Goal: Transaction & Acquisition: Book appointment/travel/reservation

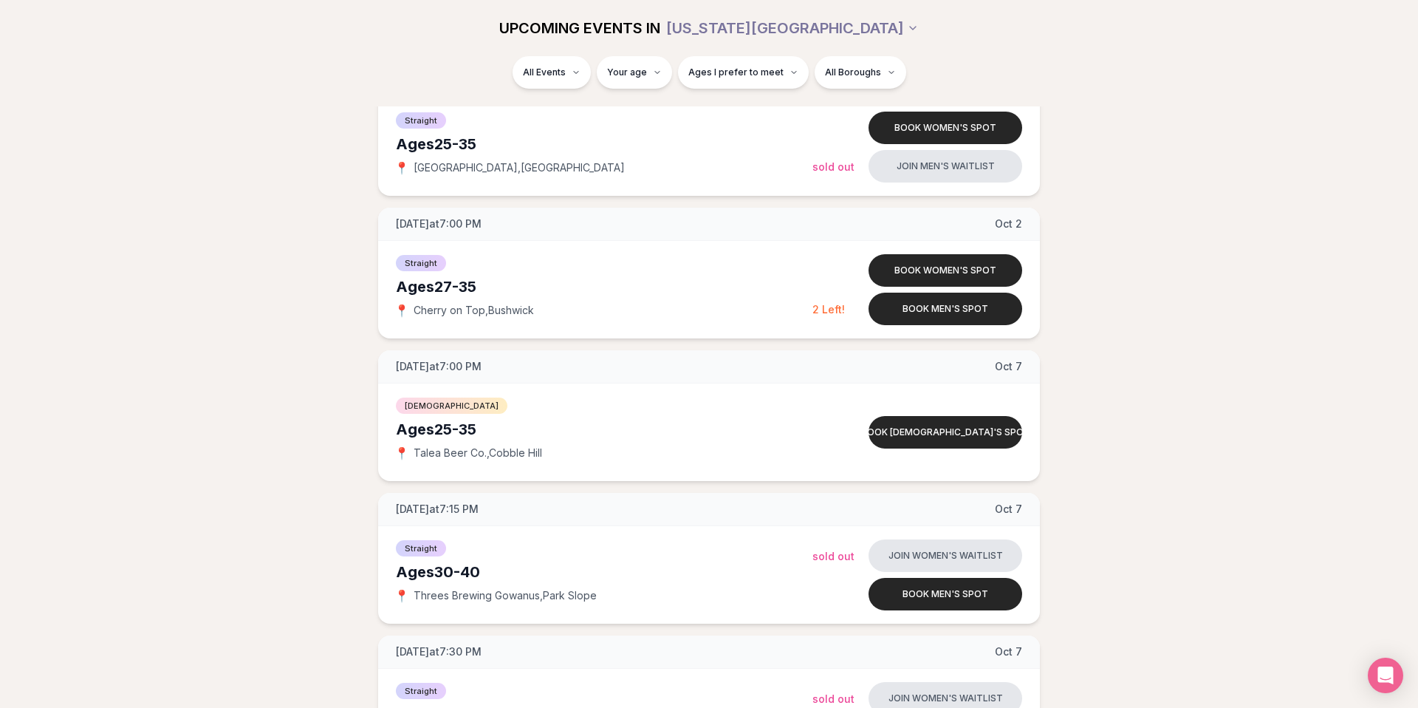
scroll to position [1519, 0]
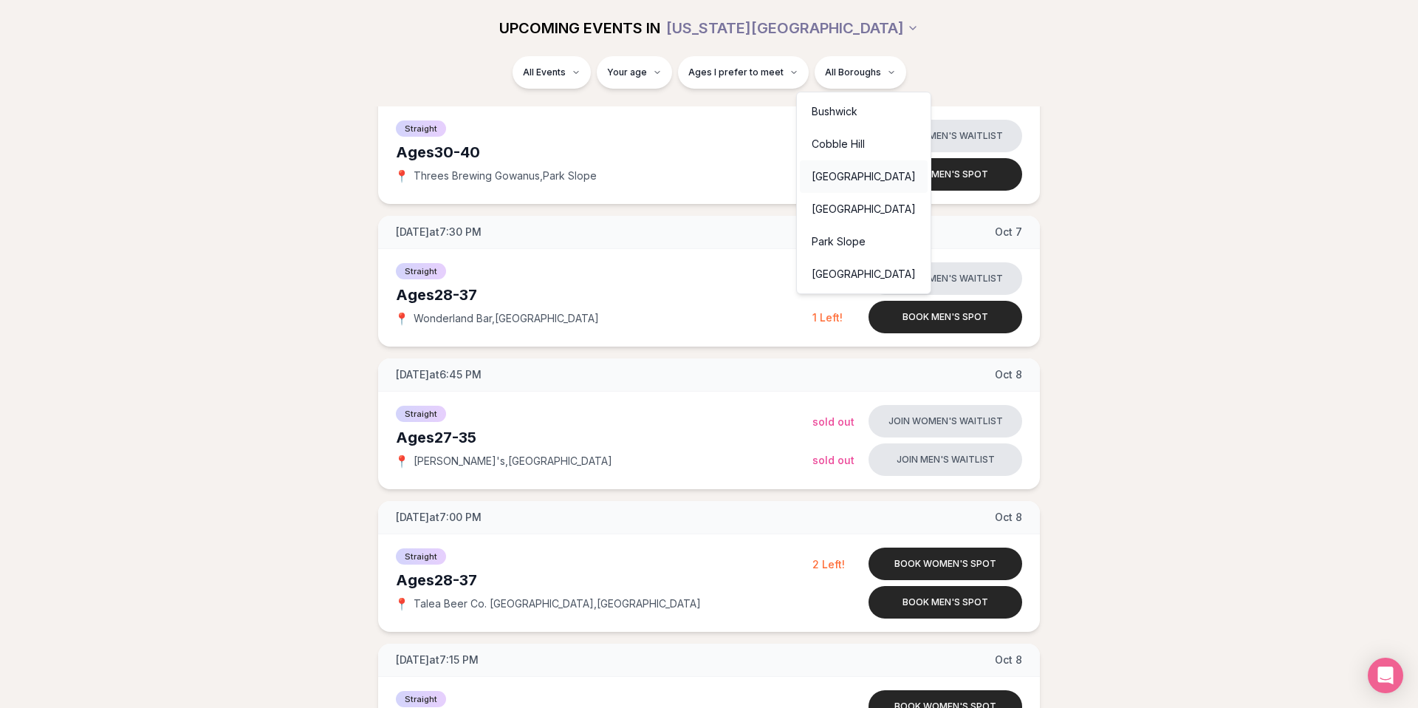
click at [846, 185] on div "[GEOGRAPHIC_DATA]" at bounding box center [864, 176] width 128 height 33
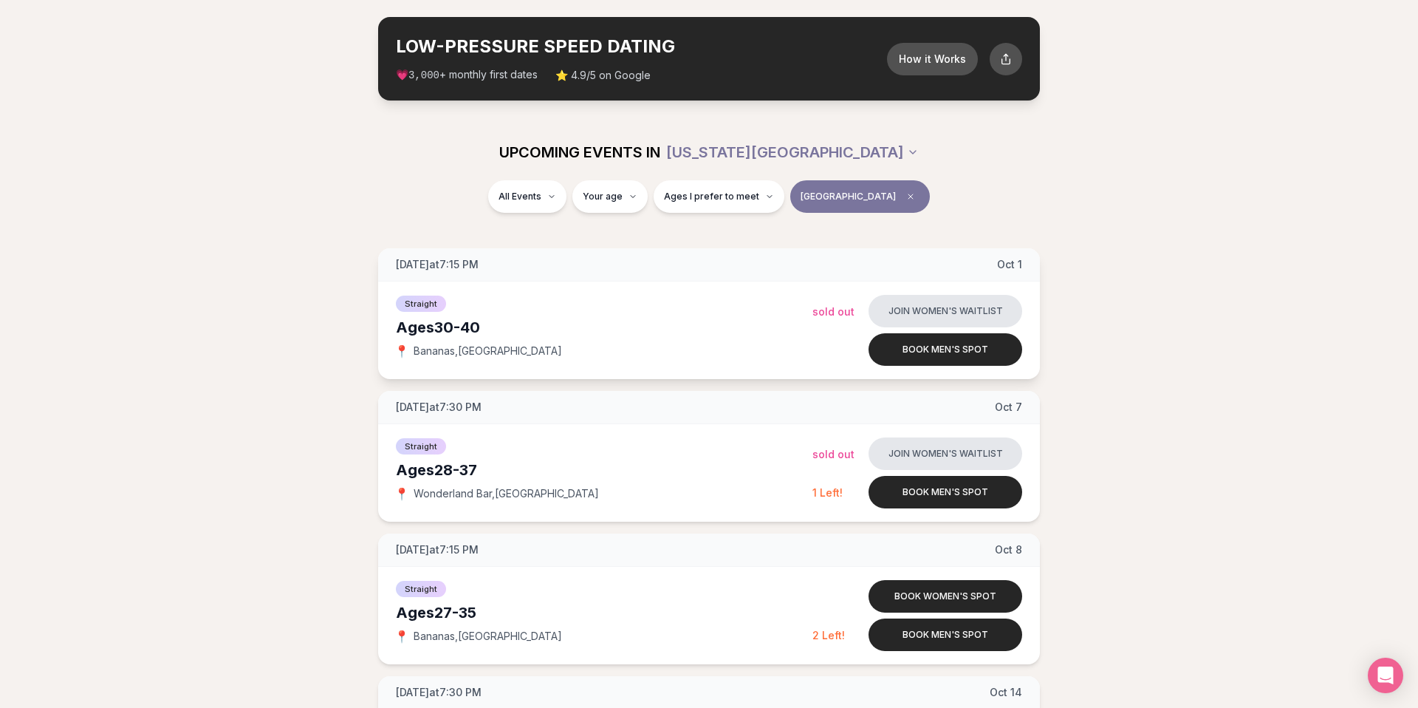
scroll to position [61, 0]
click at [902, 190] on span "Clear borough filter" at bounding box center [911, 196] width 18 height 18
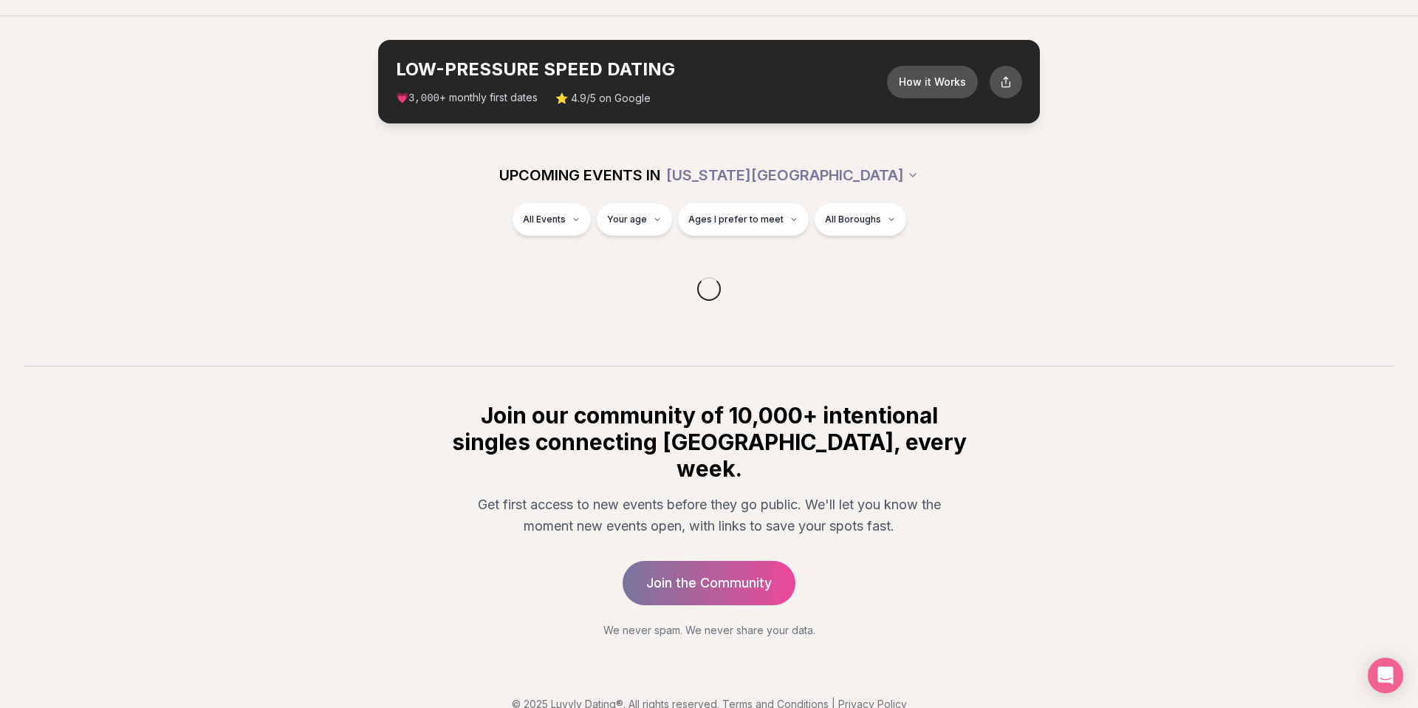
click at [866, 219] on div "All Events Your age Ages I prefer to meet All Boroughs" at bounding box center [709, 228] width 1418 height 50
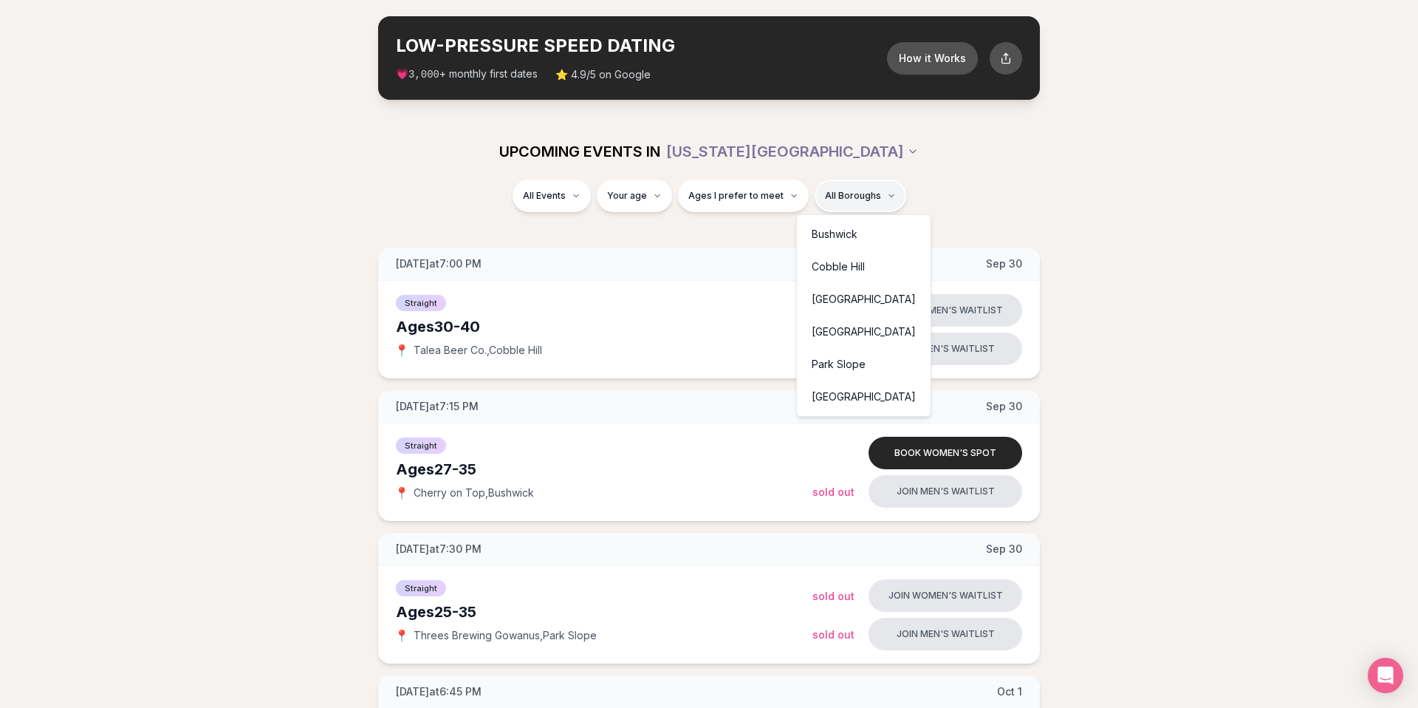
click at [824, 329] on div "[GEOGRAPHIC_DATA]" at bounding box center [864, 331] width 128 height 33
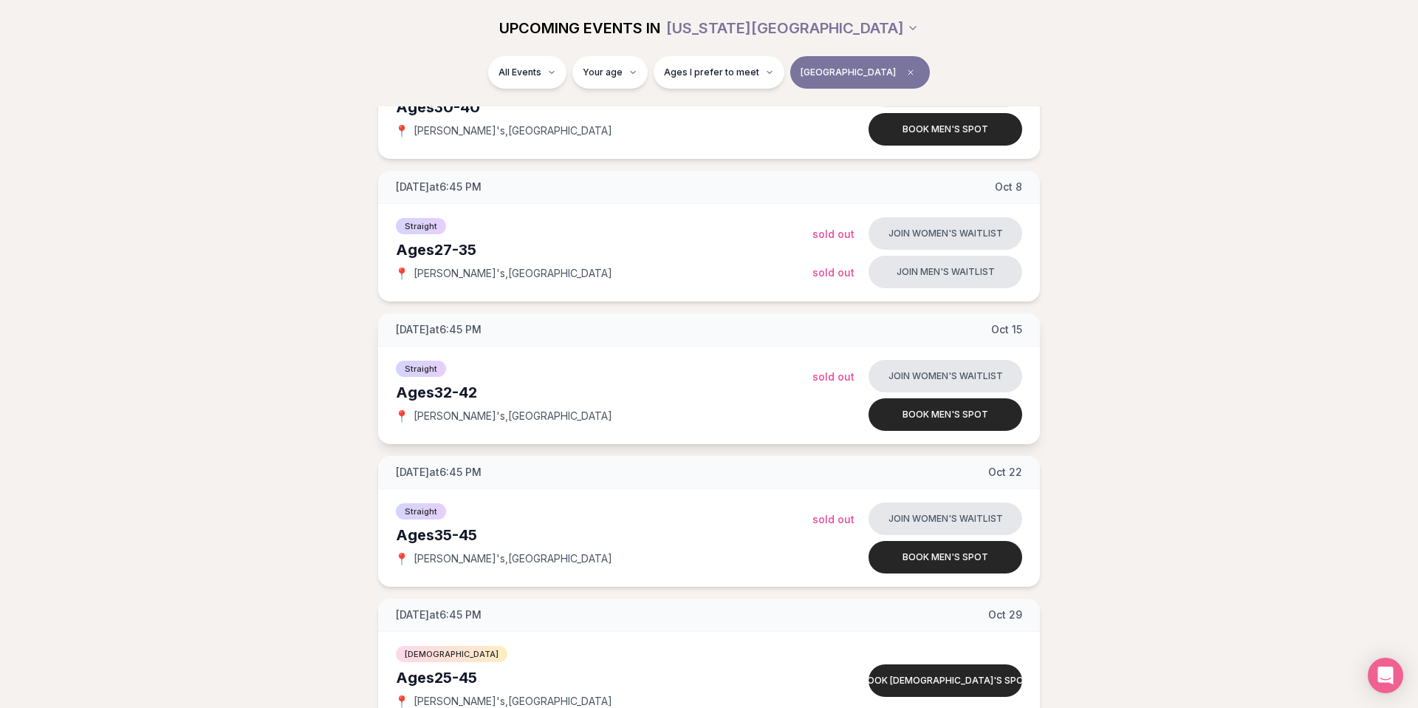
scroll to position [282, 0]
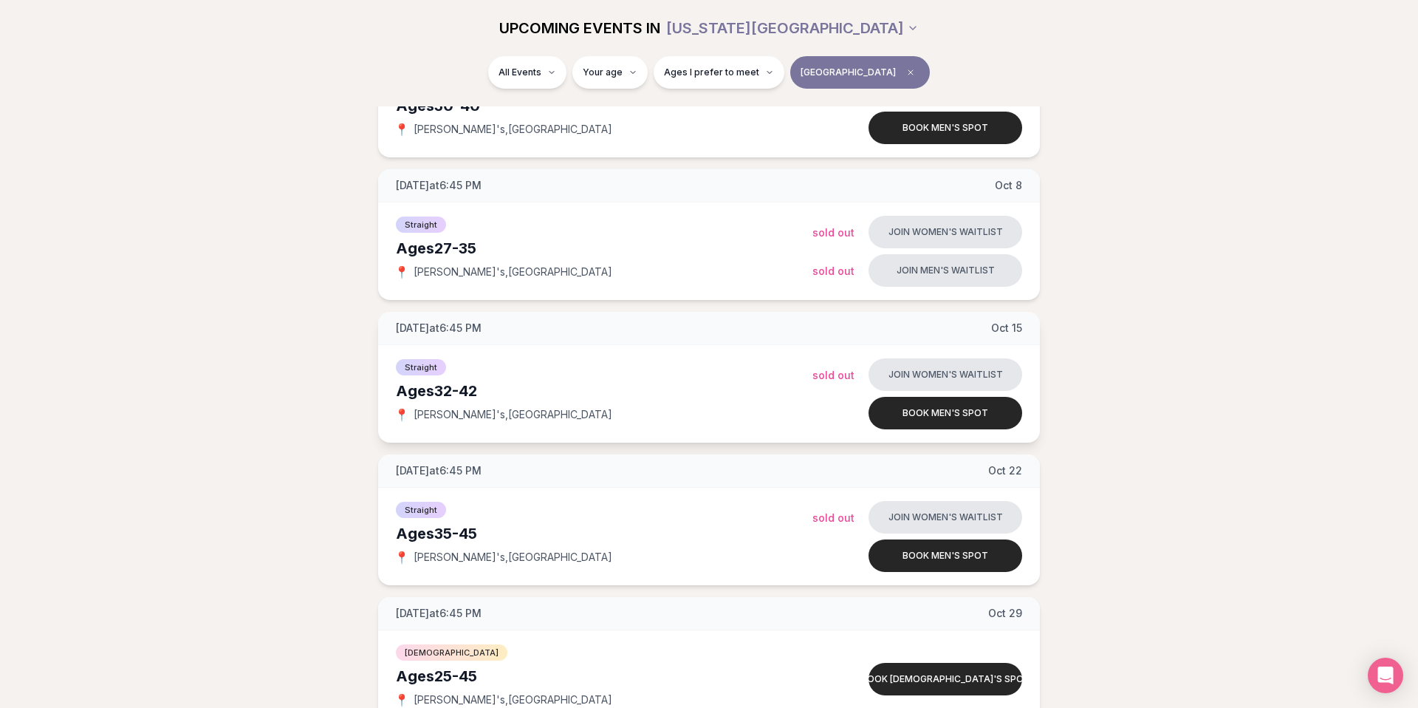
click at [769, 374] on div "Straight Ages [DEMOGRAPHIC_DATA] 📍 [PERSON_NAME]'s , [GEOGRAPHIC_DATA]" at bounding box center [604, 394] width 417 height 74
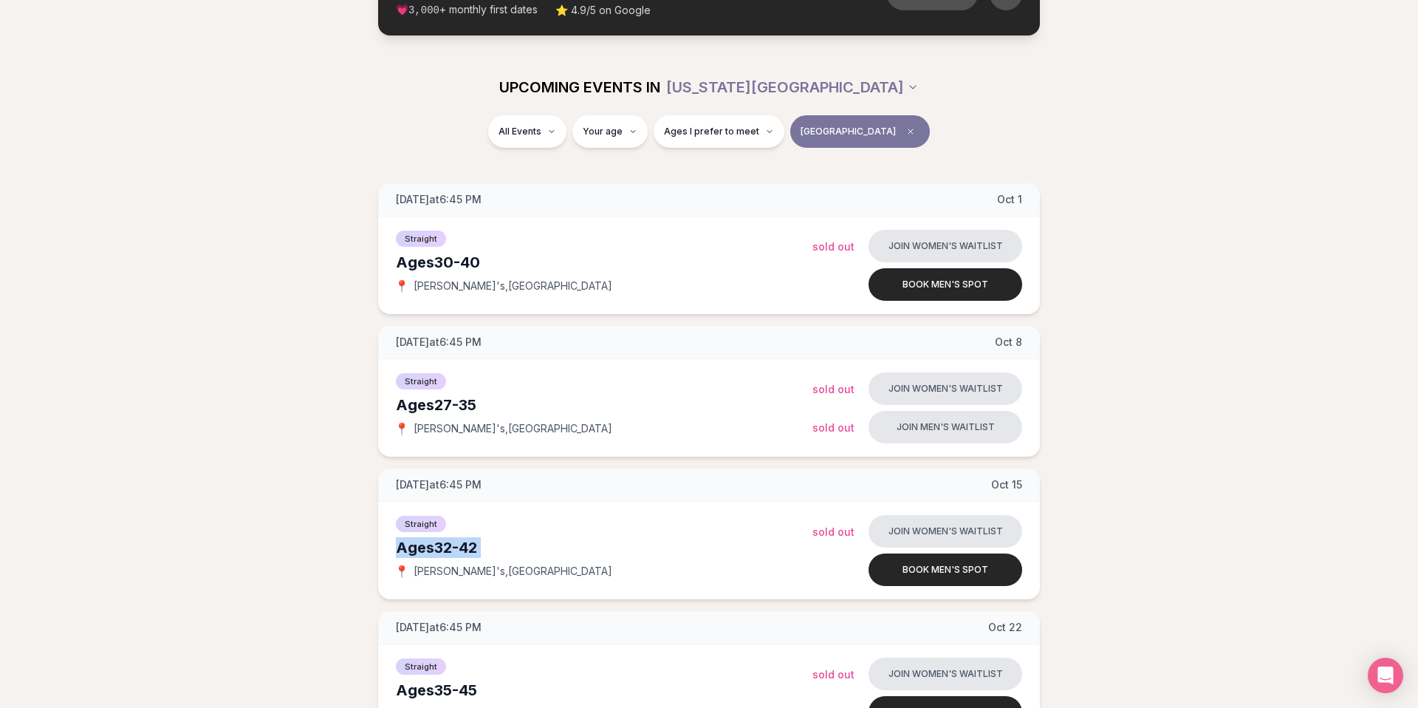
scroll to position [123, 0]
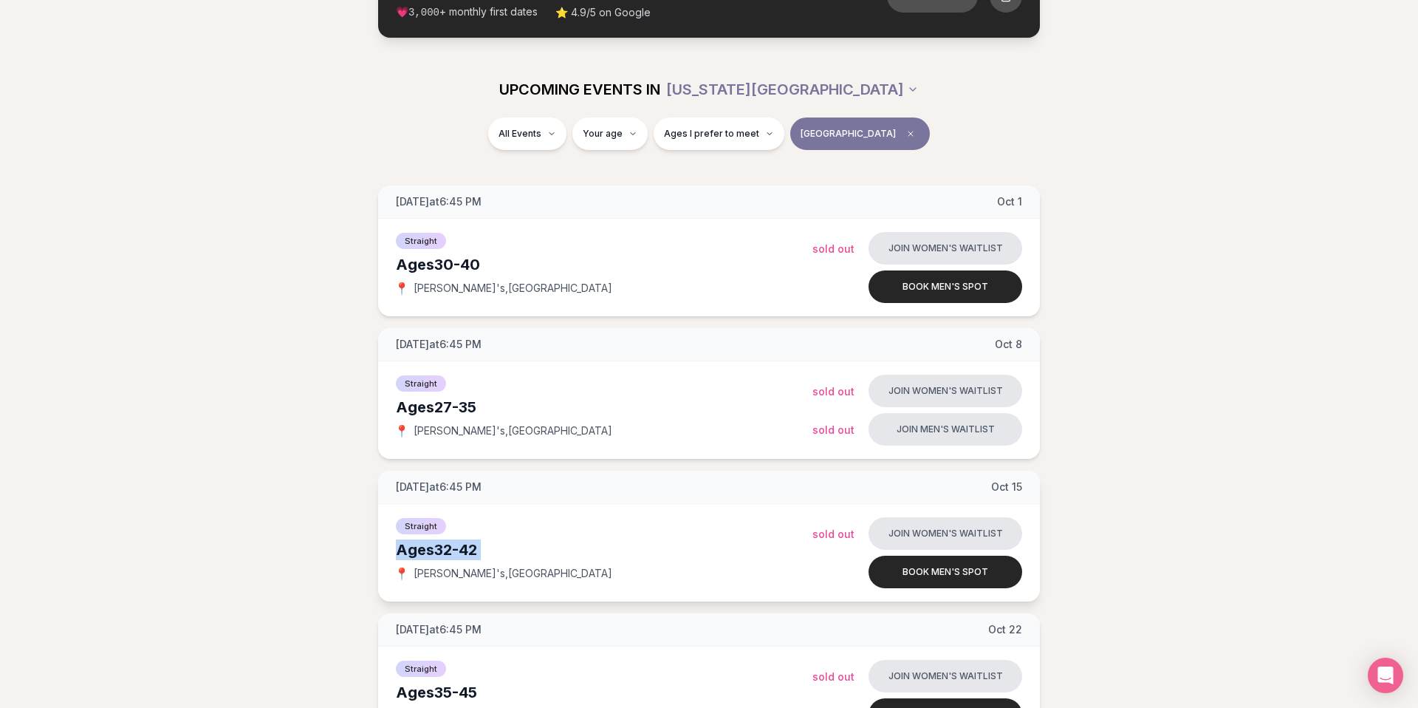
click at [564, 548] on div "Ages [DEMOGRAPHIC_DATA]" at bounding box center [604, 549] width 417 height 21
click at [906, 136] on icon "Clear borough filter" at bounding box center [910, 133] width 9 height 9
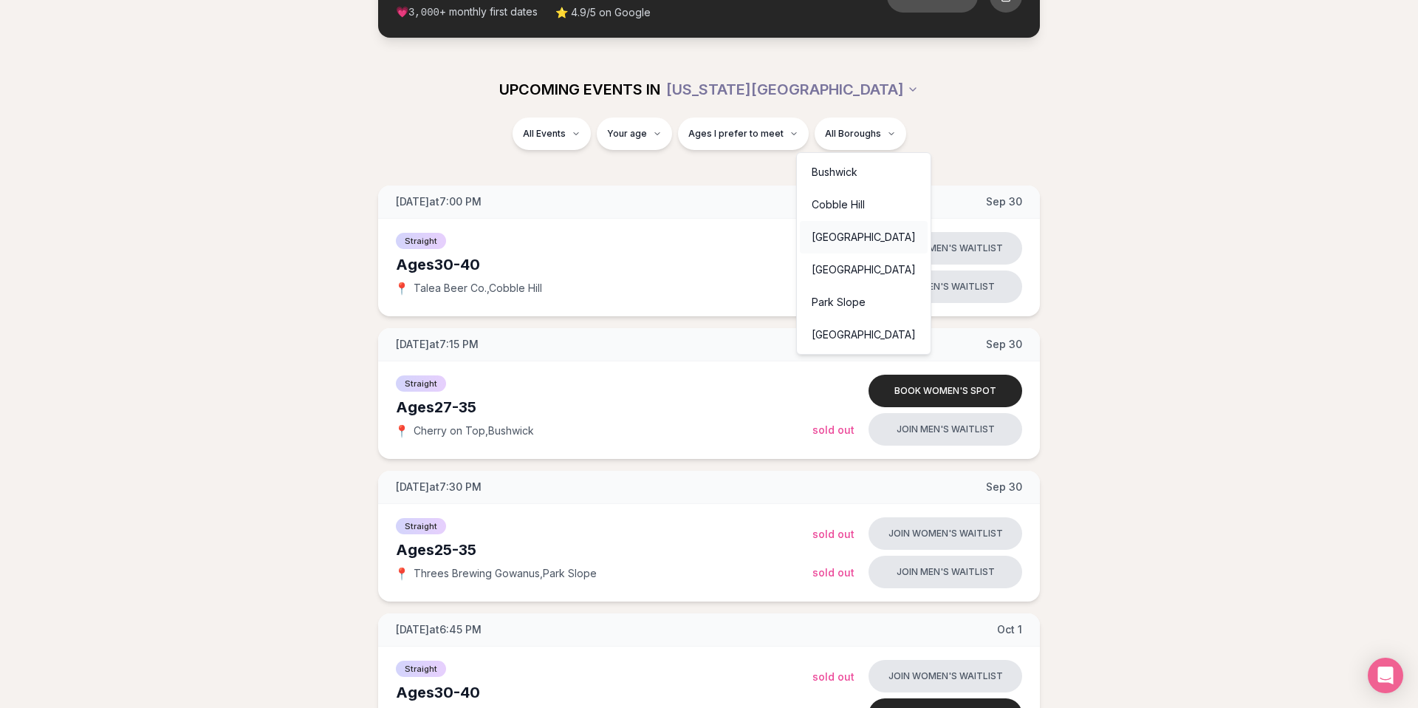
click at [828, 247] on div "[GEOGRAPHIC_DATA]" at bounding box center [864, 237] width 128 height 33
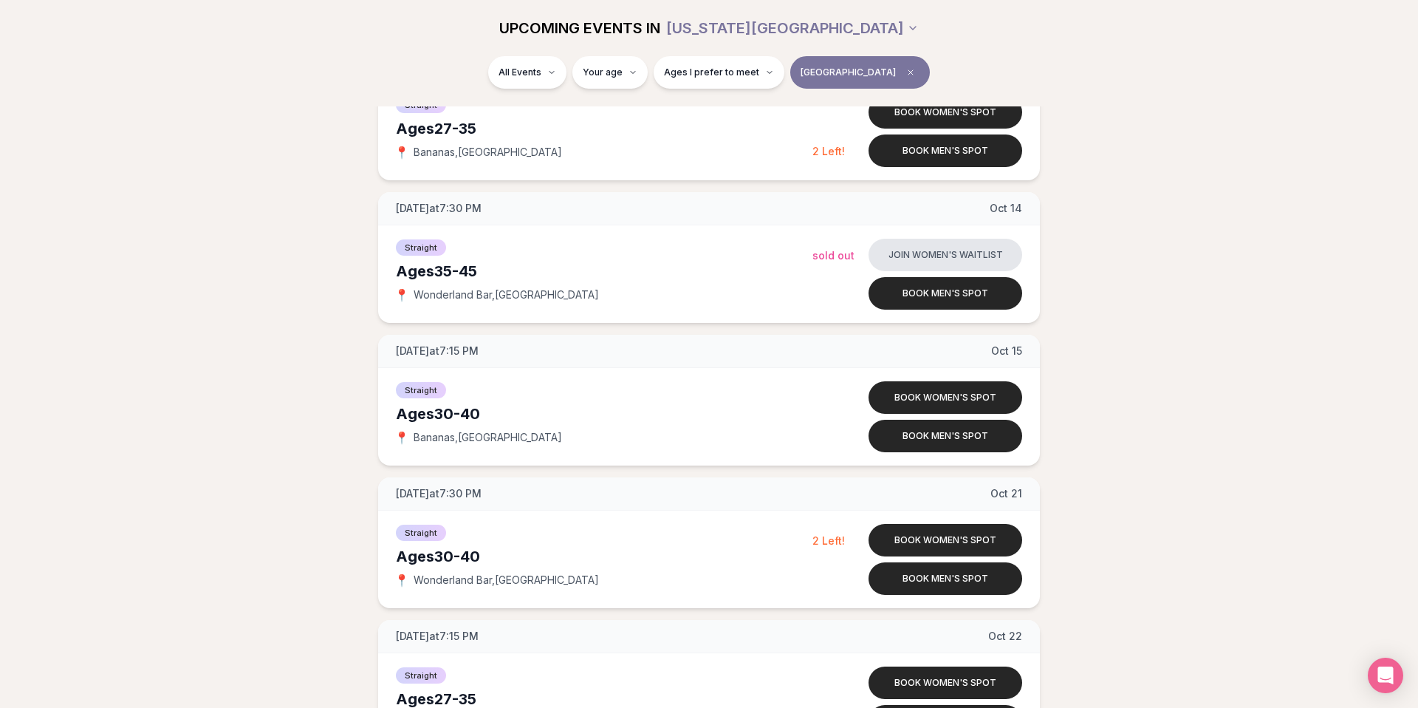
scroll to position [542, 0]
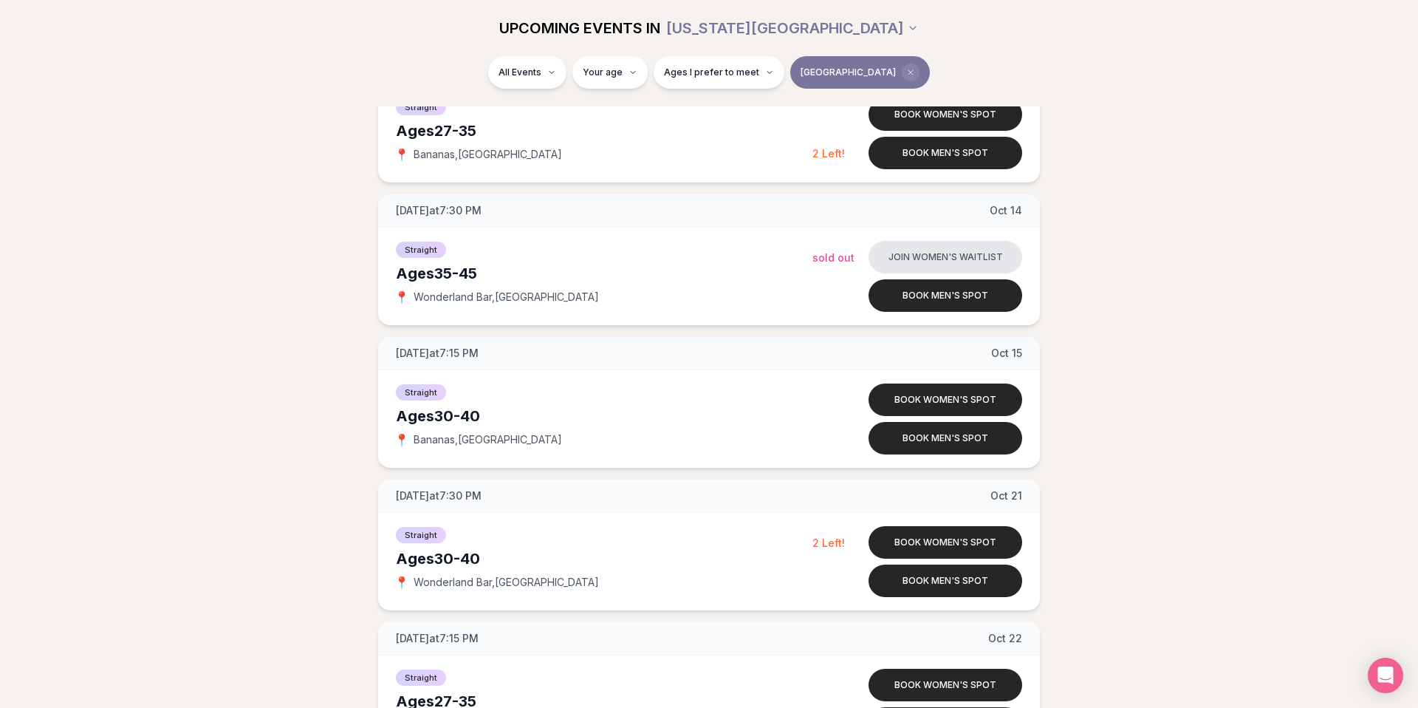
click at [906, 72] on icon "Clear borough filter" at bounding box center [910, 72] width 9 height 9
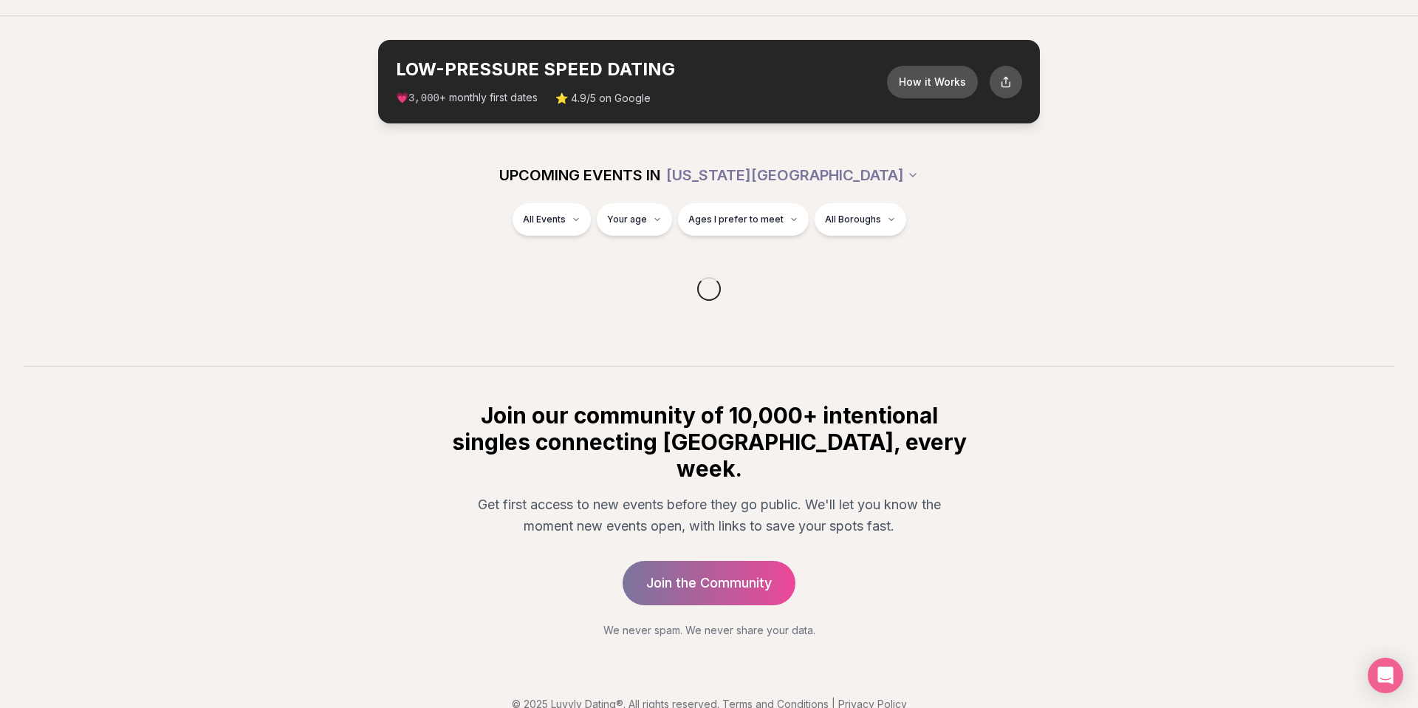
scroll to position [542, 0]
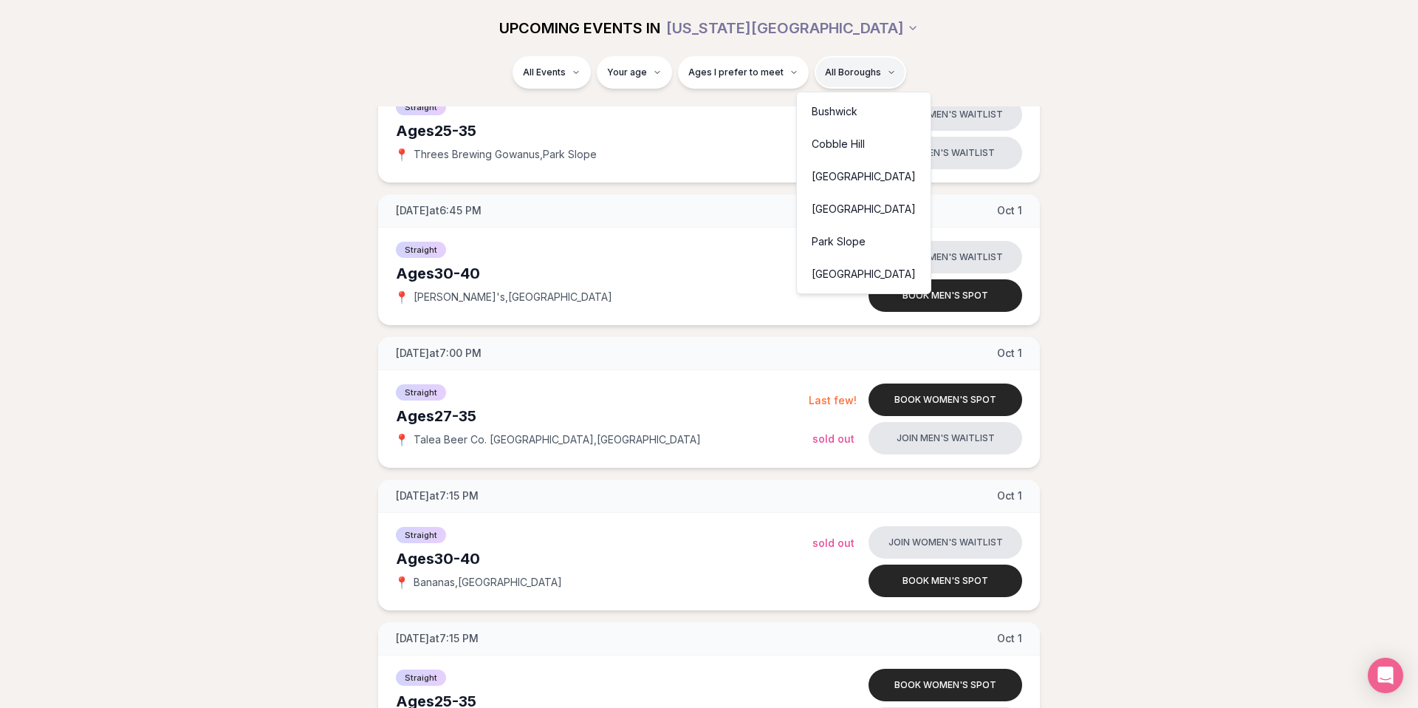
click at [835, 202] on div "[GEOGRAPHIC_DATA]" at bounding box center [864, 209] width 128 height 33
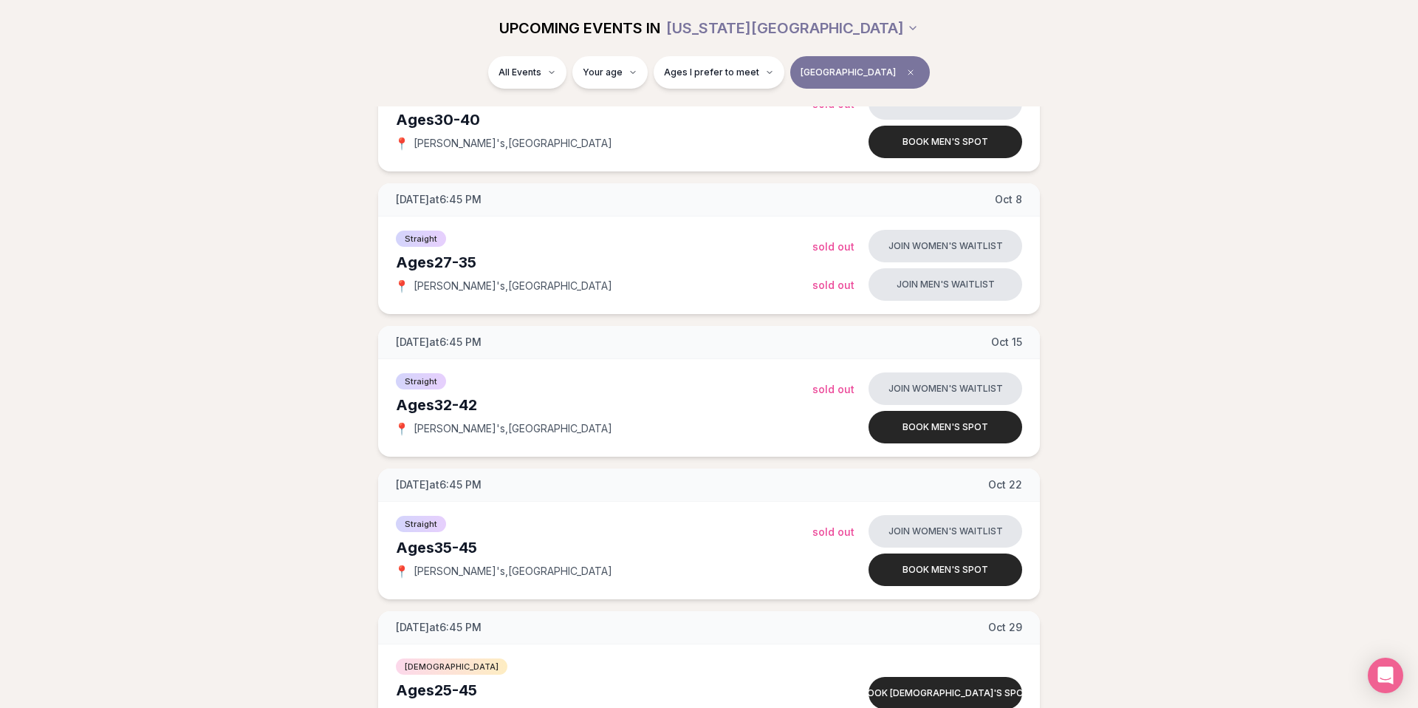
scroll to position [273, 0]
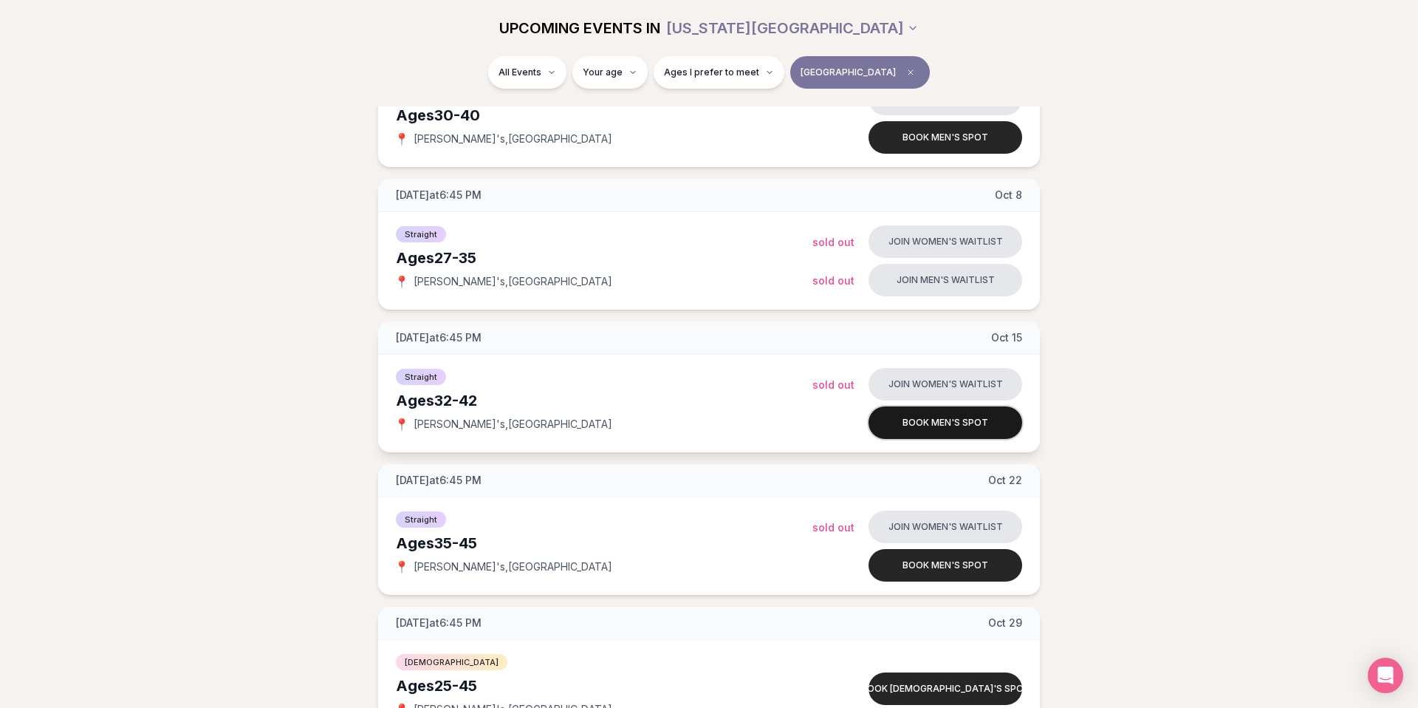
click at [921, 428] on button "Book men's spot" at bounding box center [946, 422] width 154 height 33
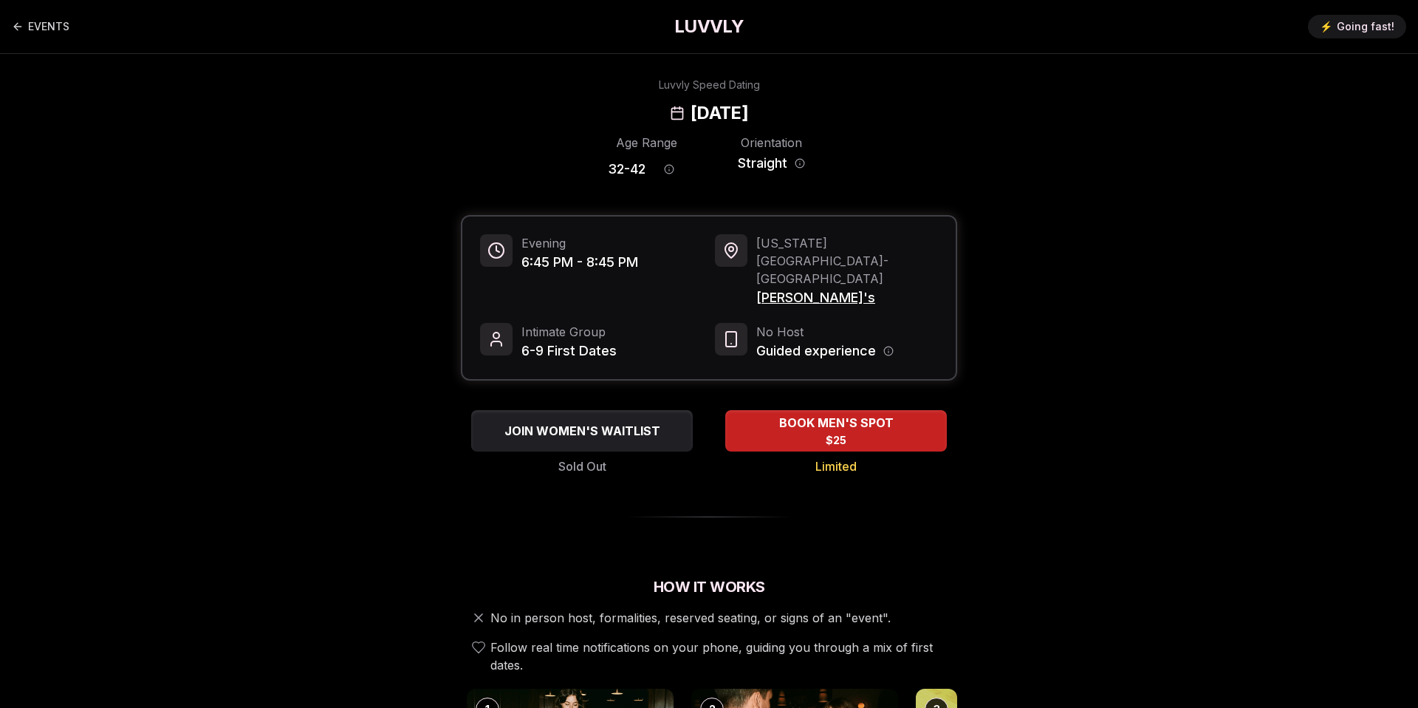
click at [554, 341] on span "6-9 First Dates" at bounding box center [568, 351] width 95 height 21
click at [503, 330] on icon at bounding box center [497, 339] width 18 height 18
click at [502, 277] on div "Evening 6:45 PM - 8:45 PM [US_STATE][GEOGRAPHIC_DATA] - [GEOGRAPHIC_DATA] [PERS…" at bounding box center [708, 297] width 493 height 163
click at [502, 261] on div at bounding box center [496, 250] width 33 height 33
click at [554, 260] on span "6:45 PM - 8:45 PM" at bounding box center [579, 262] width 117 height 21
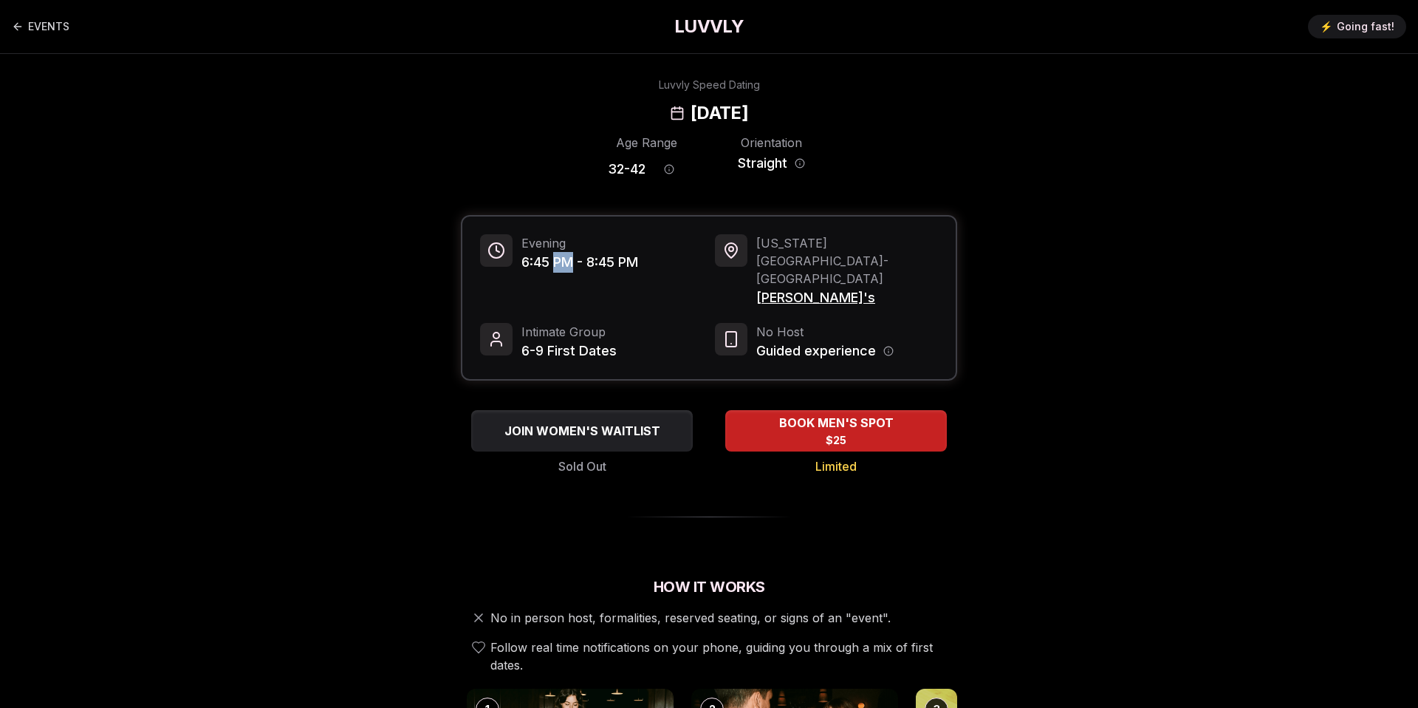
click at [554, 260] on span "6:45 PM - 8:45 PM" at bounding box center [579, 262] width 117 height 21
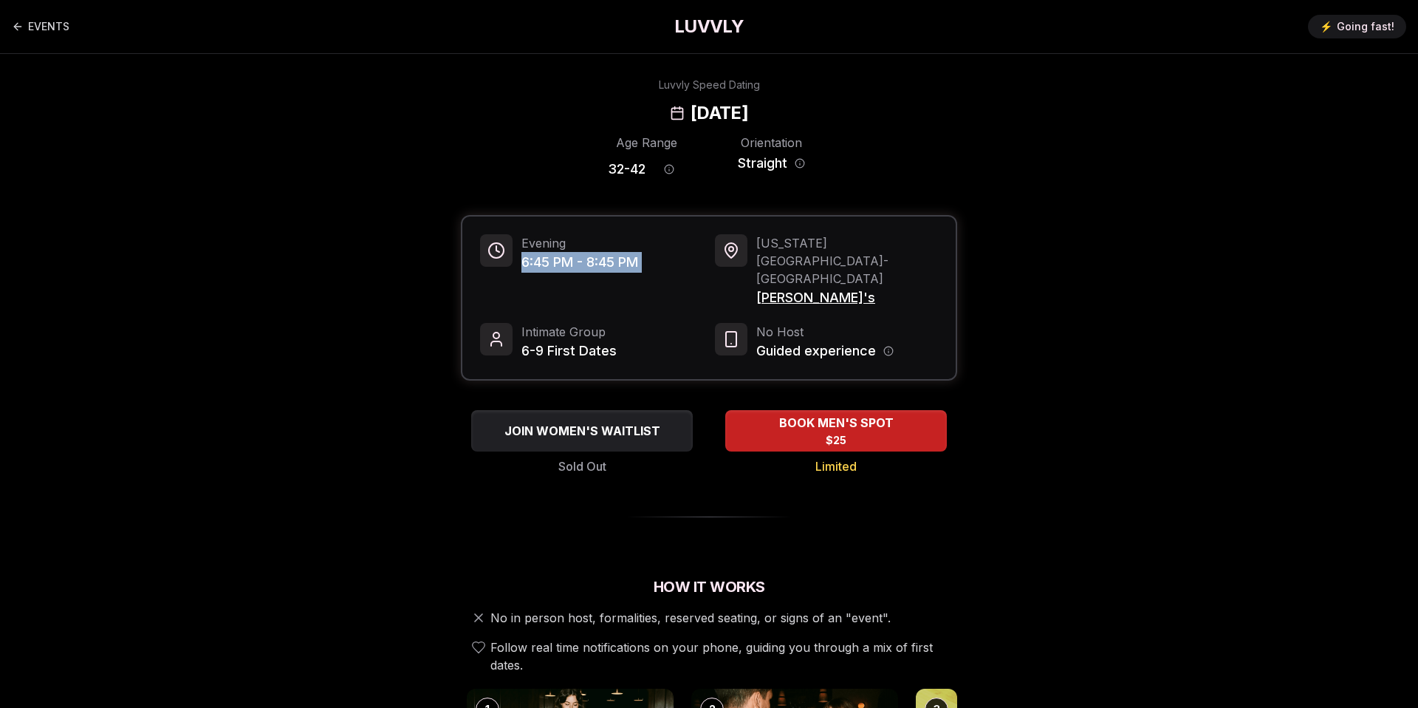
click at [554, 260] on span "6:45 PM - 8:45 PM" at bounding box center [579, 262] width 117 height 21
click at [855, 410] on div "BOOK MEN'S SPOT $25" at bounding box center [836, 430] width 226 height 41
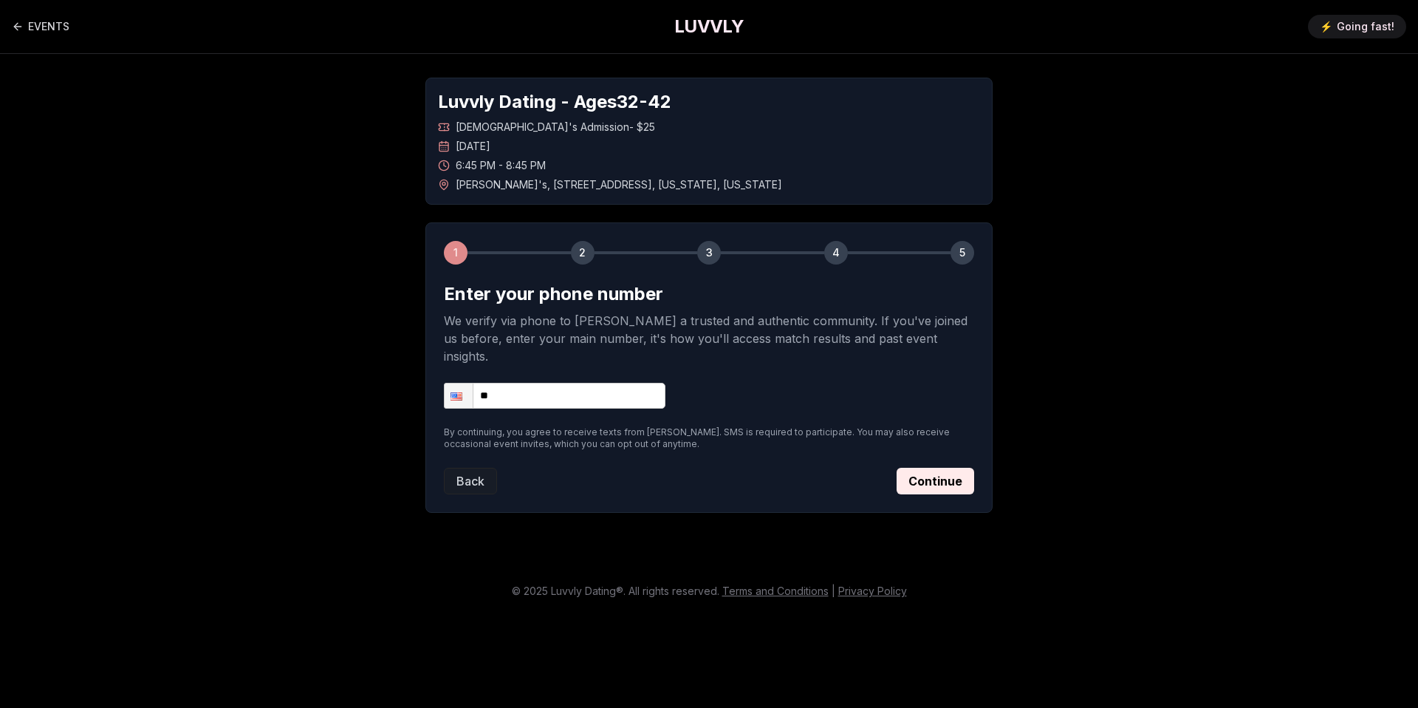
click at [611, 389] on input "**" at bounding box center [555, 396] width 222 height 26
click at [611, 387] on input "**" at bounding box center [555, 396] width 222 height 26
click at [612, 383] on input "**" at bounding box center [555, 396] width 222 height 26
type input "**********"
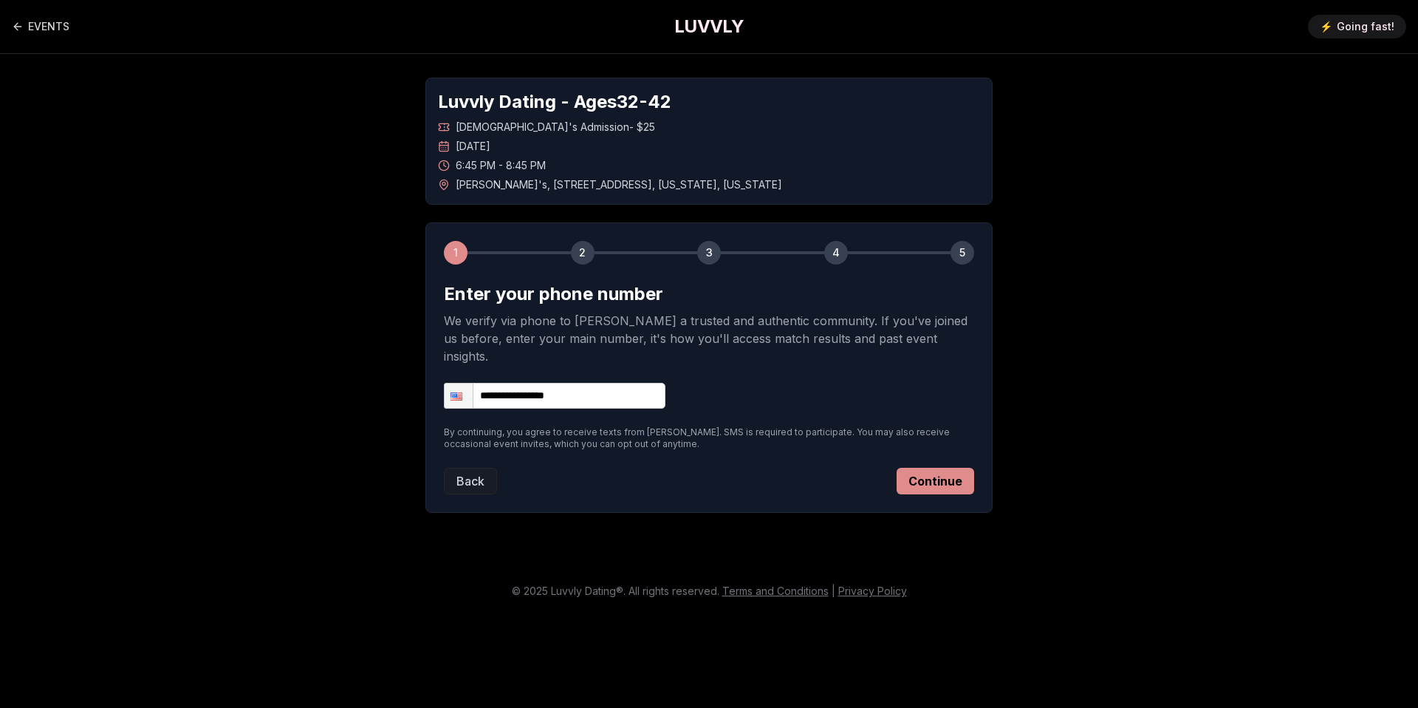
click at [940, 468] on button "Continue" at bounding box center [936, 481] width 78 height 27
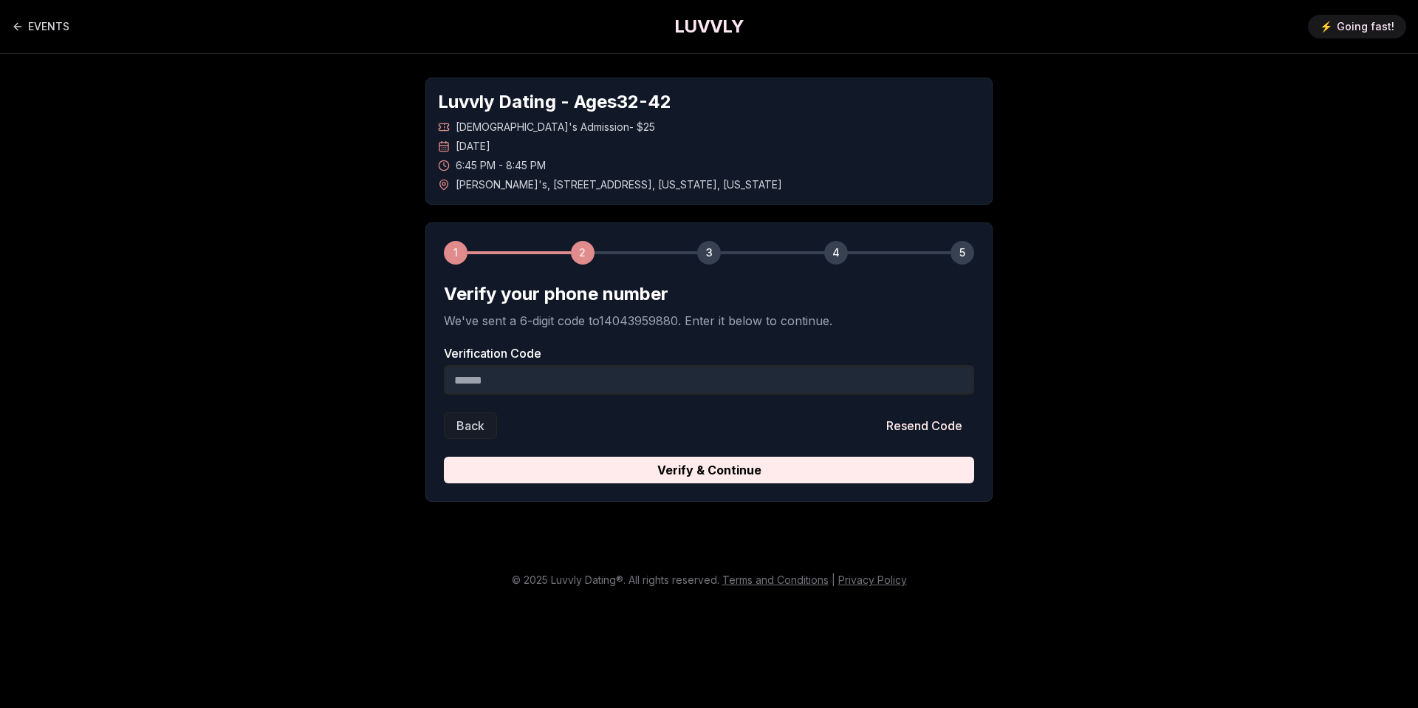
click at [706, 378] on input "Verification Code" at bounding box center [709, 380] width 530 height 30
type input "******"
click at [814, 499] on div "1 2 3 4 5 Verify your phone number We've sent a 6-digit code to 14043959880 . E…" at bounding box center [708, 361] width 567 height 279
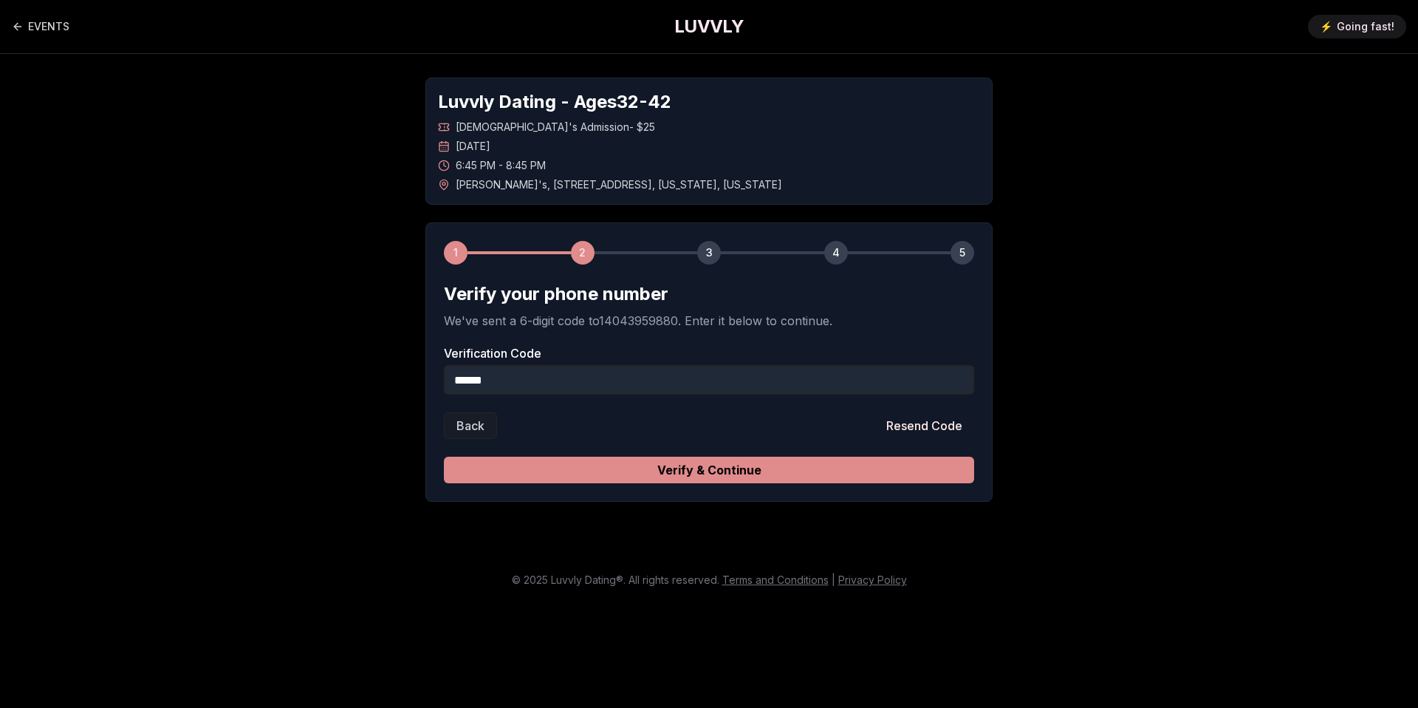
click at [808, 476] on button "Verify & Continue" at bounding box center [709, 469] width 530 height 27
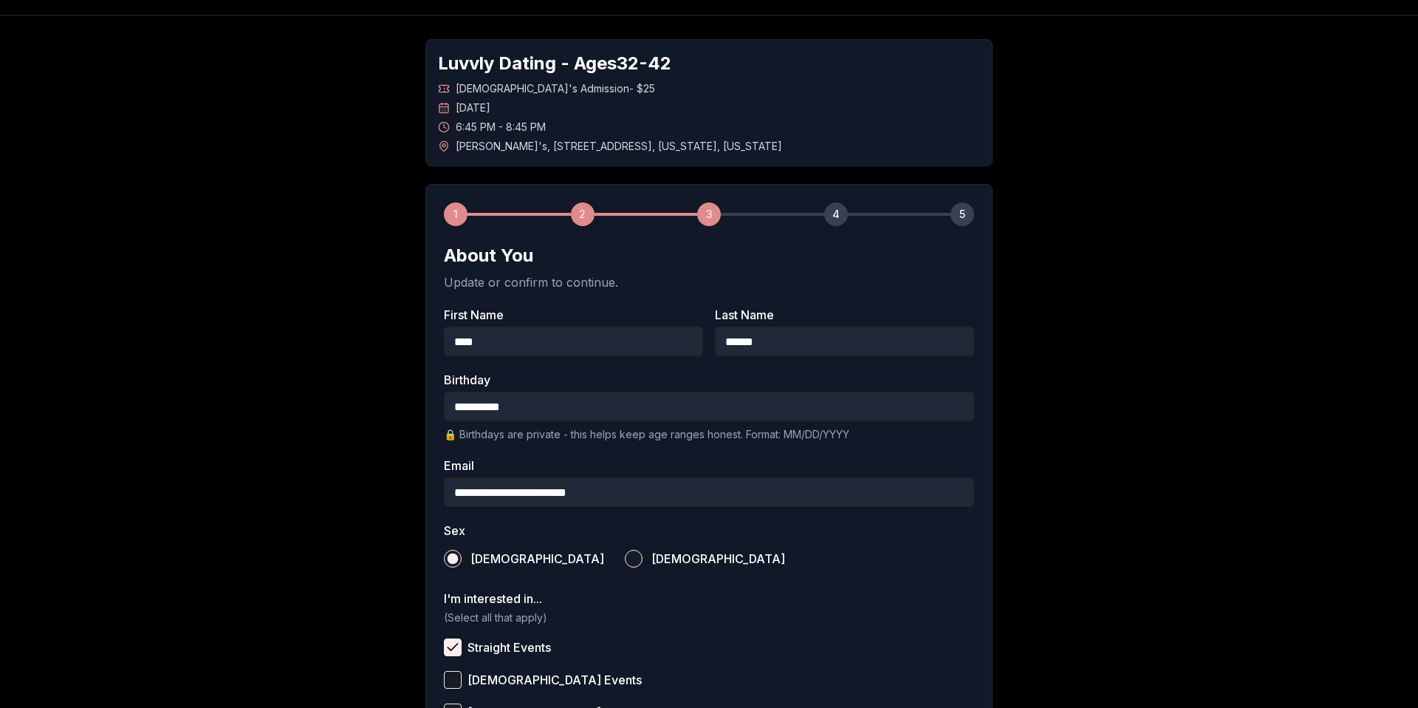
scroll to position [41, 0]
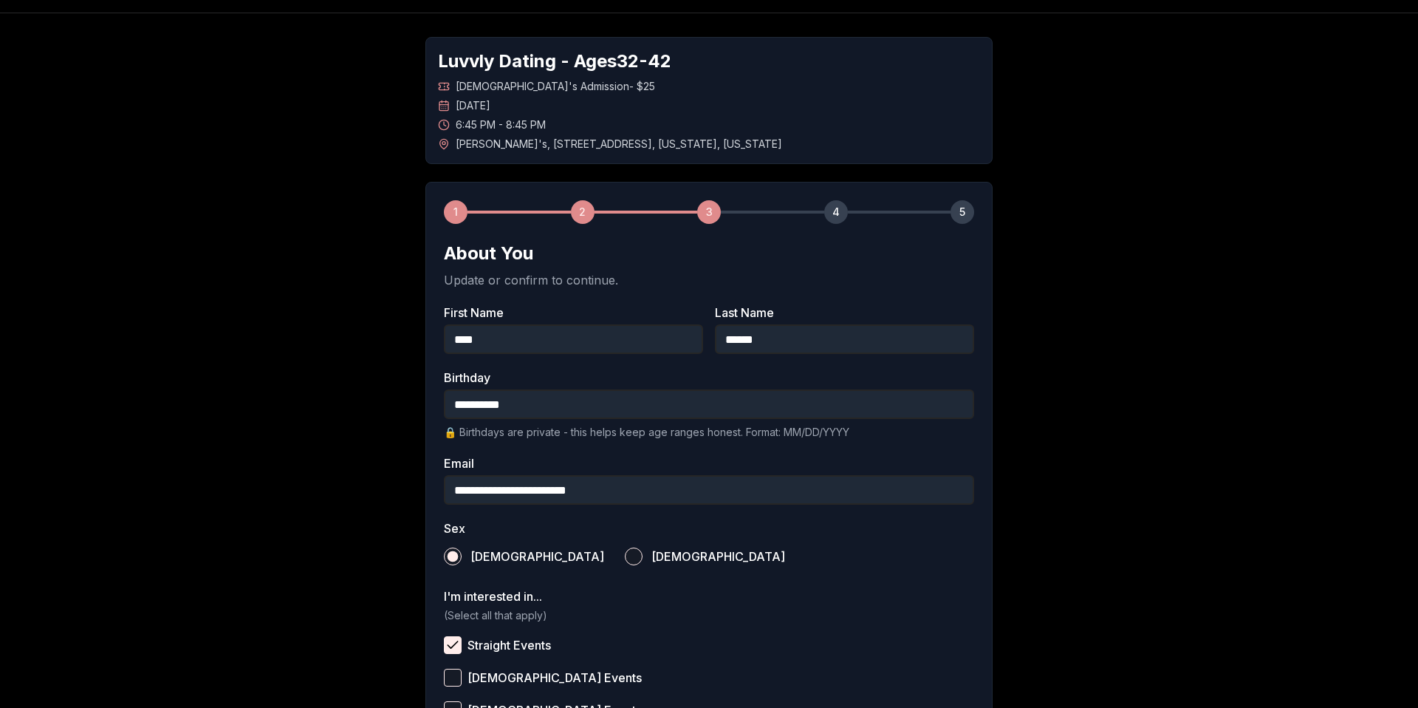
click at [519, 408] on input "**********" at bounding box center [709, 404] width 530 height 30
click at [510, 408] on input "**********" at bounding box center [709, 404] width 530 height 30
type input "**********"
click at [326, 346] on div "**********" at bounding box center [709, 505] width 1034 height 985
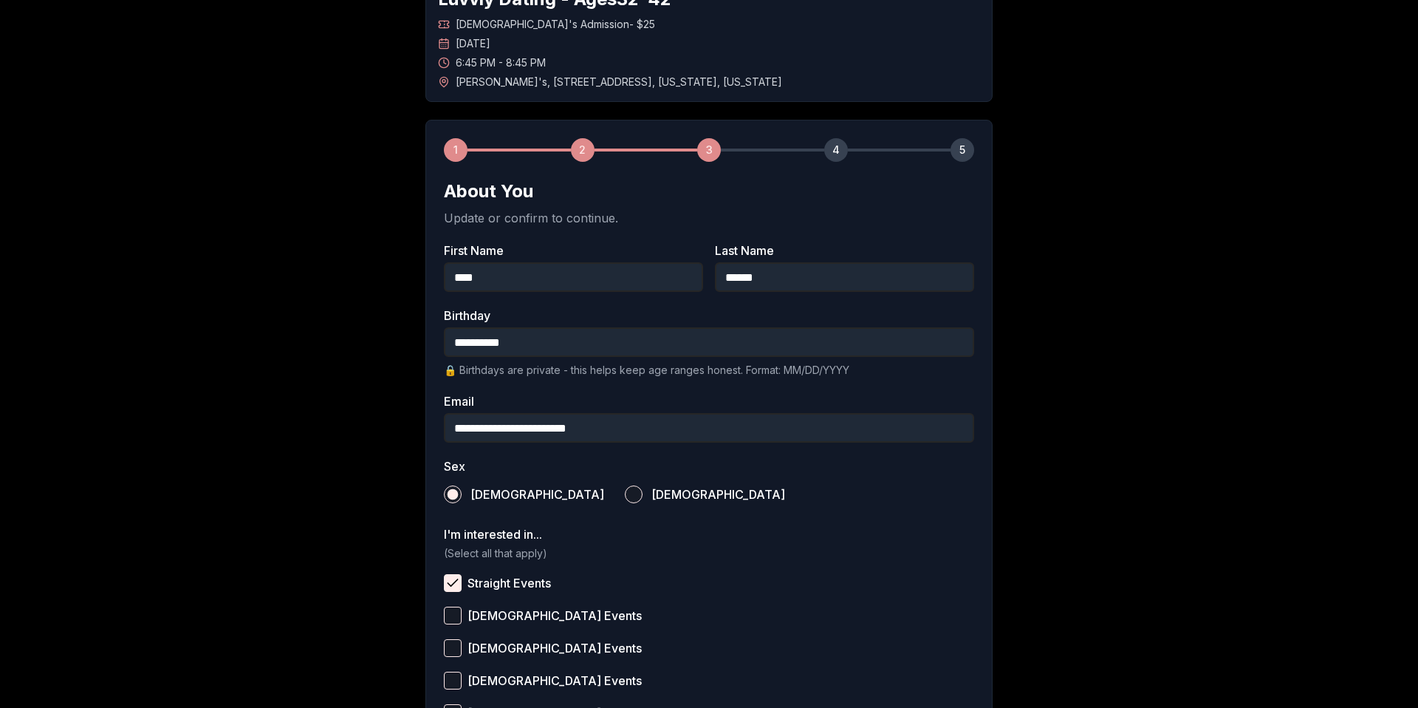
scroll to position [406, 0]
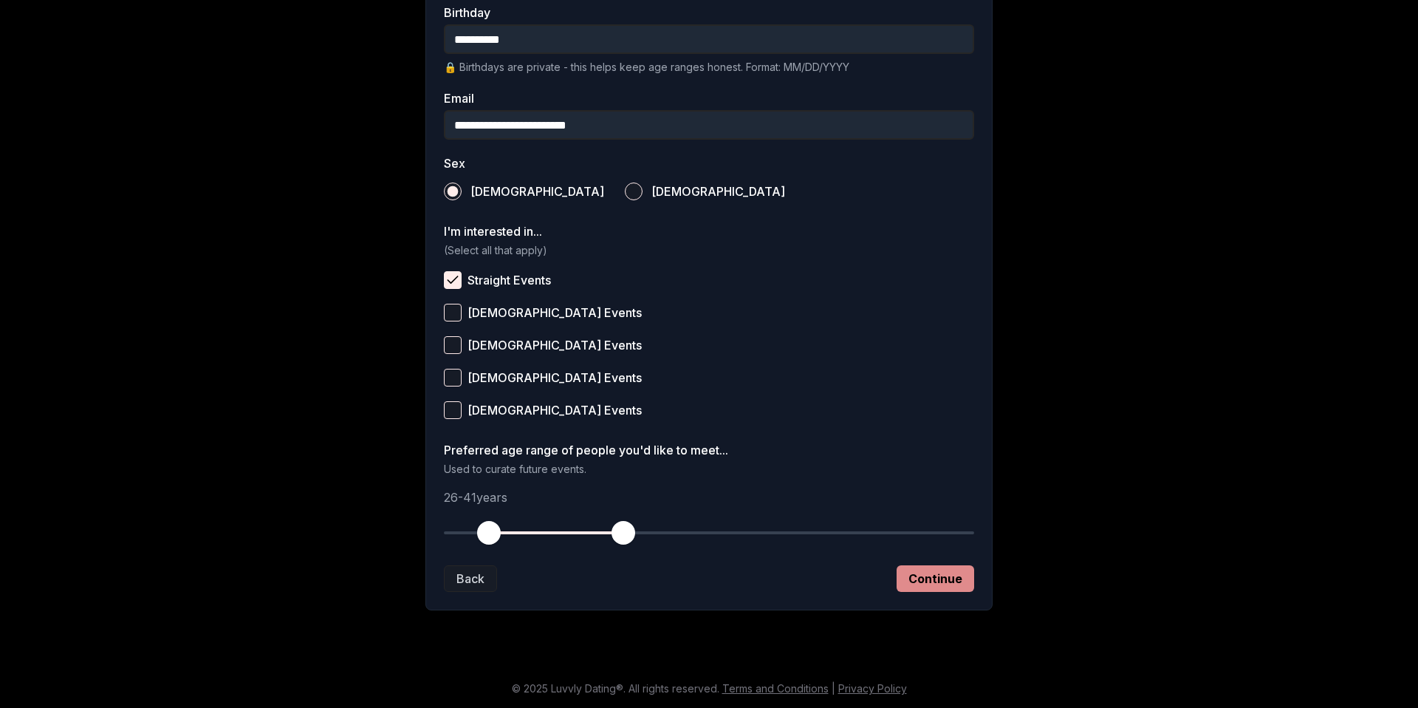
click at [943, 584] on button "Continue" at bounding box center [936, 578] width 78 height 27
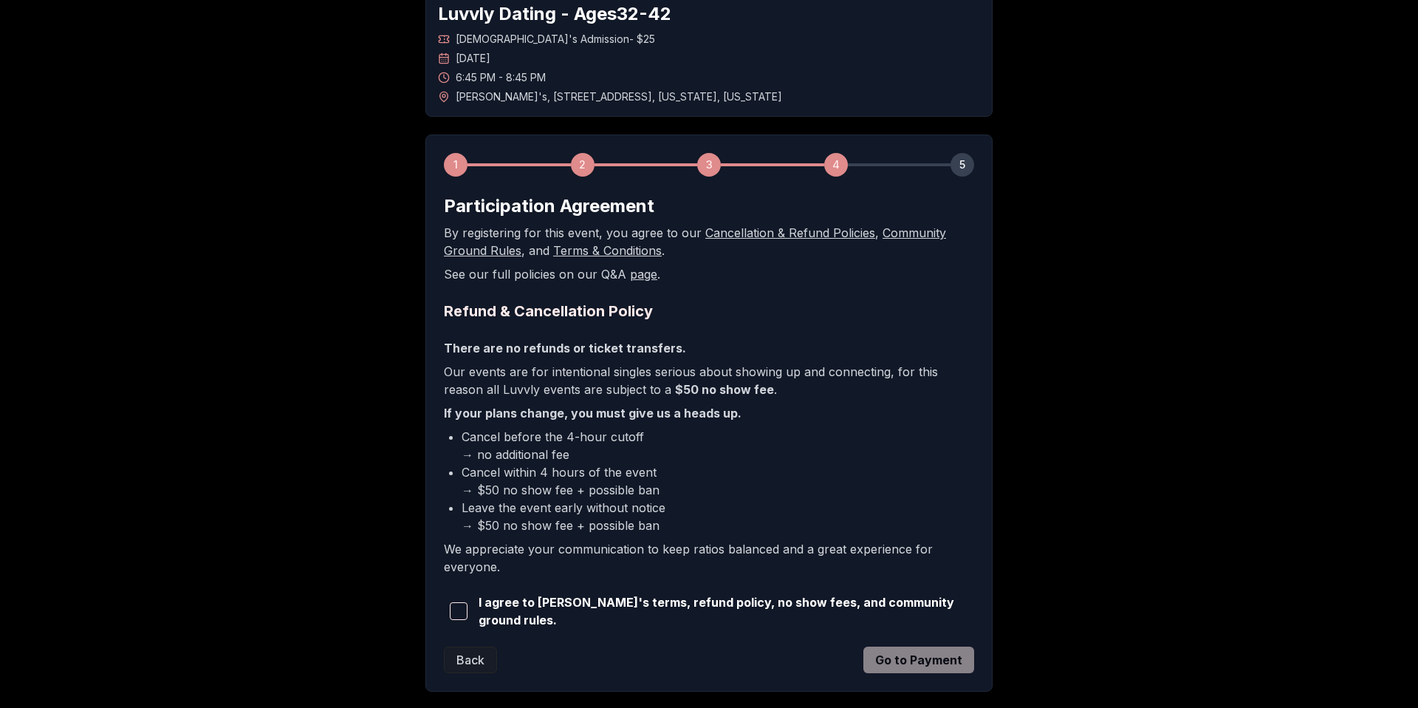
scroll to position [96, 0]
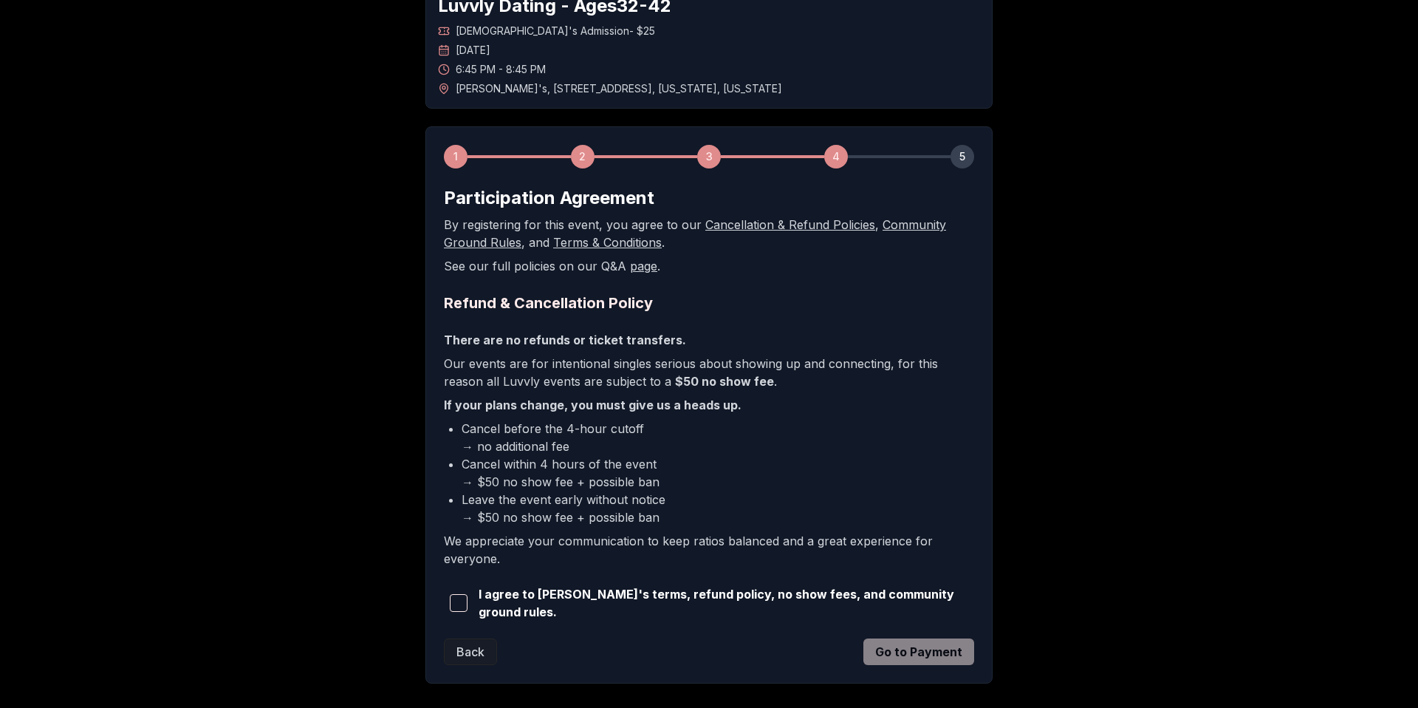
click at [850, 597] on span "I agree to [PERSON_NAME]'s terms, refund policy, no show fees, and community gr…" at bounding box center [727, 602] width 496 height 35
click at [850, 608] on span "I agree to [PERSON_NAME]'s terms, refund policy, no show fees, and community gr…" at bounding box center [727, 602] width 496 height 35
click at [451, 611] on button "button" at bounding box center [458, 602] width 29 height 33
click at [895, 651] on button "Go to Payment" at bounding box center [918, 651] width 111 height 27
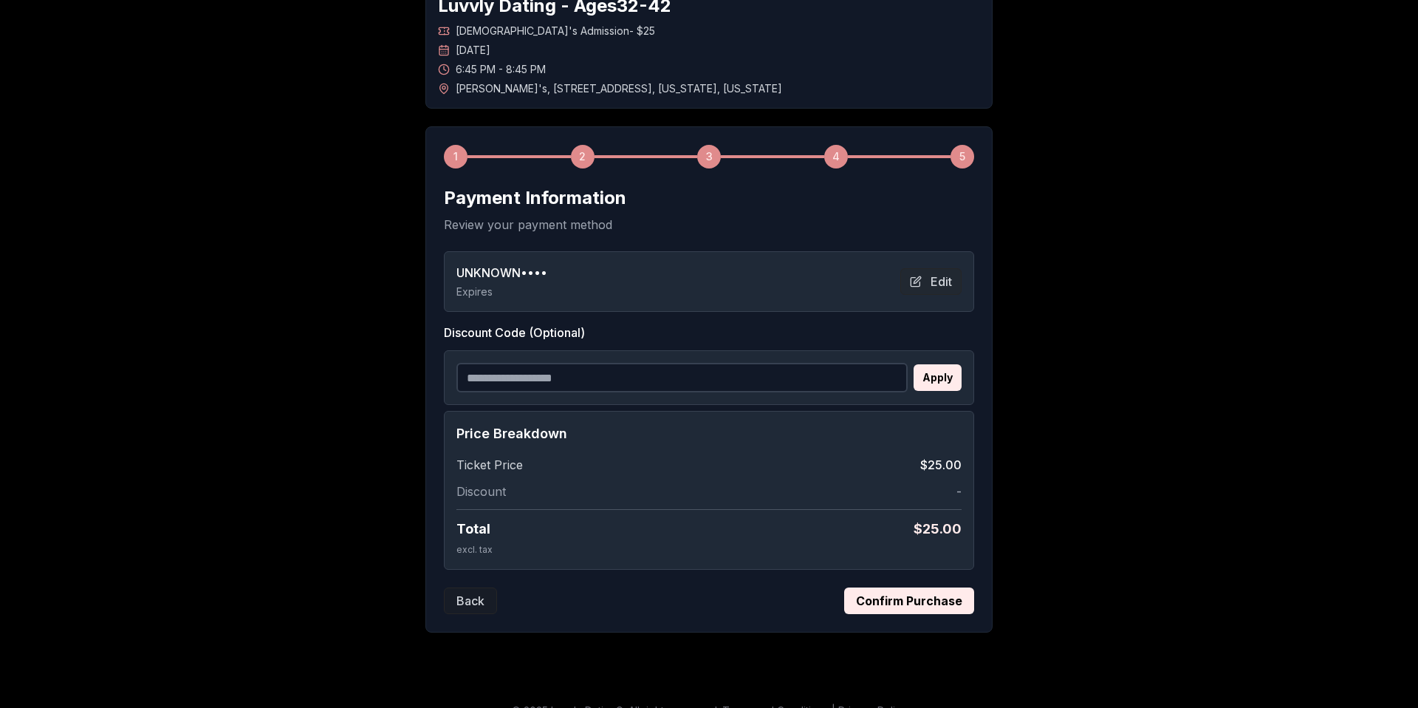
click at [612, 278] on div "UNKNOWN •••• Expires Edit" at bounding box center [708, 281] width 505 height 35
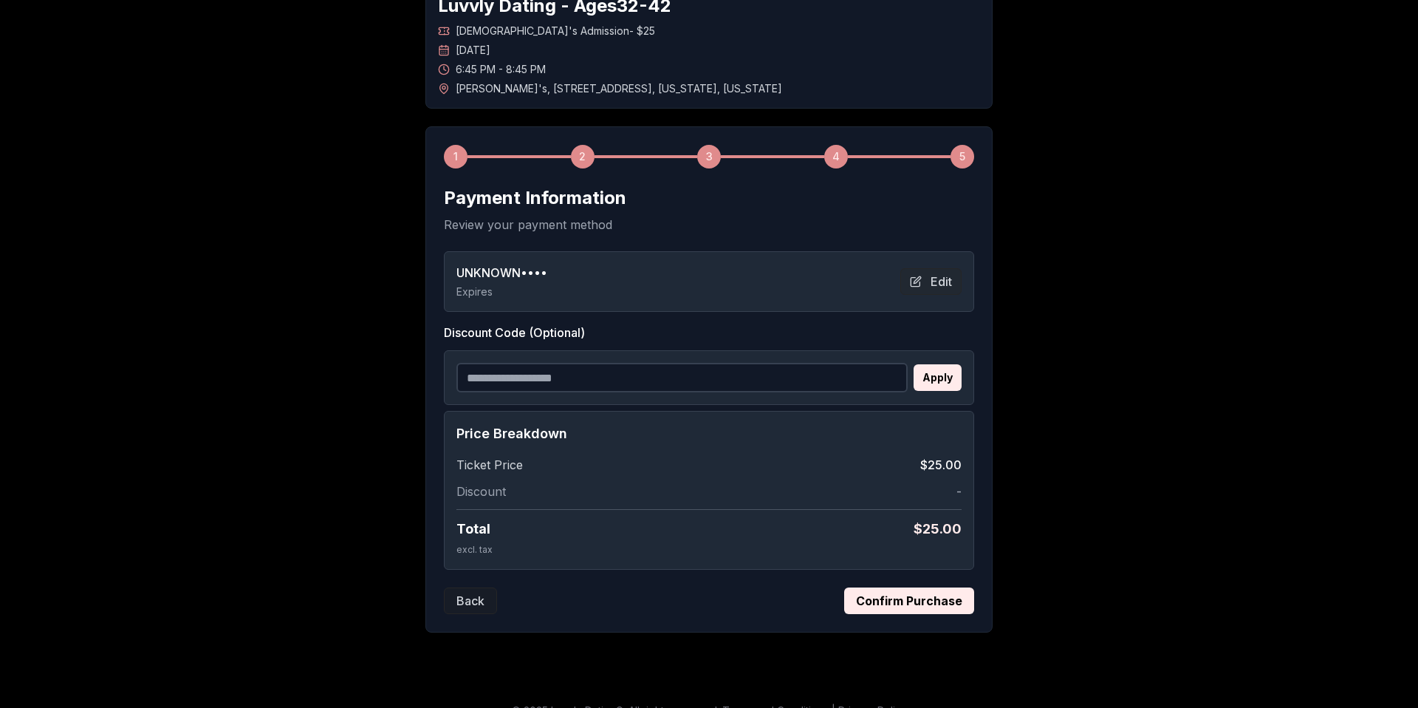
click at [641, 357] on div "Apply" at bounding box center [709, 377] width 530 height 55
click at [641, 374] on input "Discount Code (Optional)" at bounding box center [681, 378] width 451 height 30
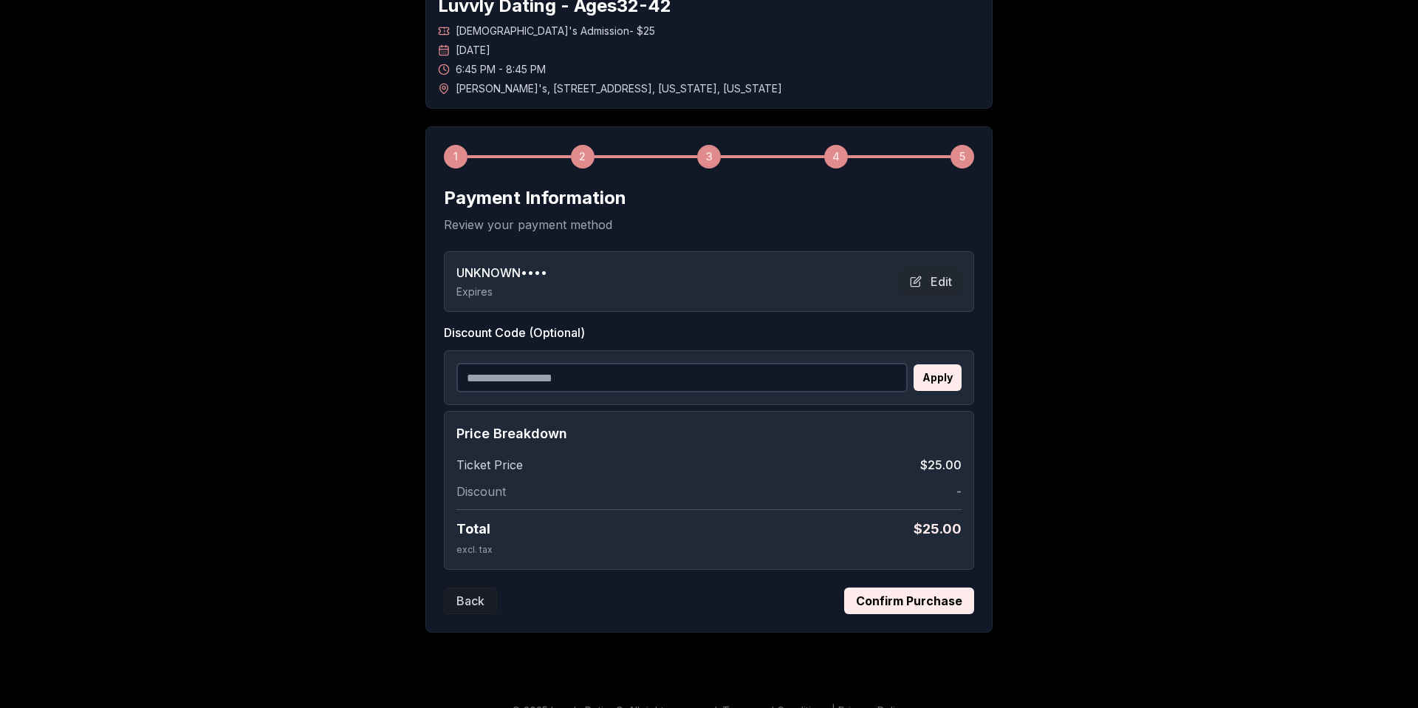
click at [641, 374] on input "Discount Code (Optional)" at bounding box center [681, 378] width 451 height 30
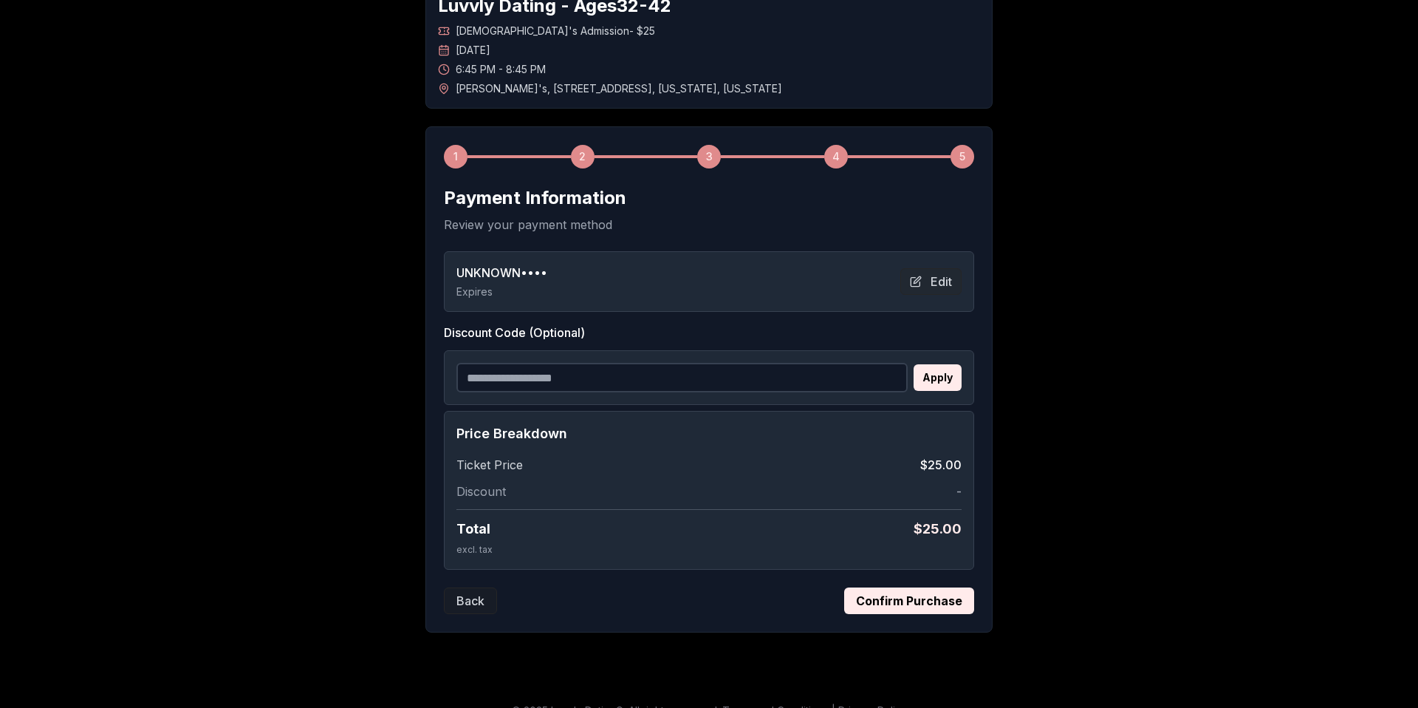
click at [641, 374] on input "Discount Code (Optional)" at bounding box center [681, 378] width 451 height 30
click at [935, 281] on button "Edit" at bounding box center [930, 281] width 61 height 27
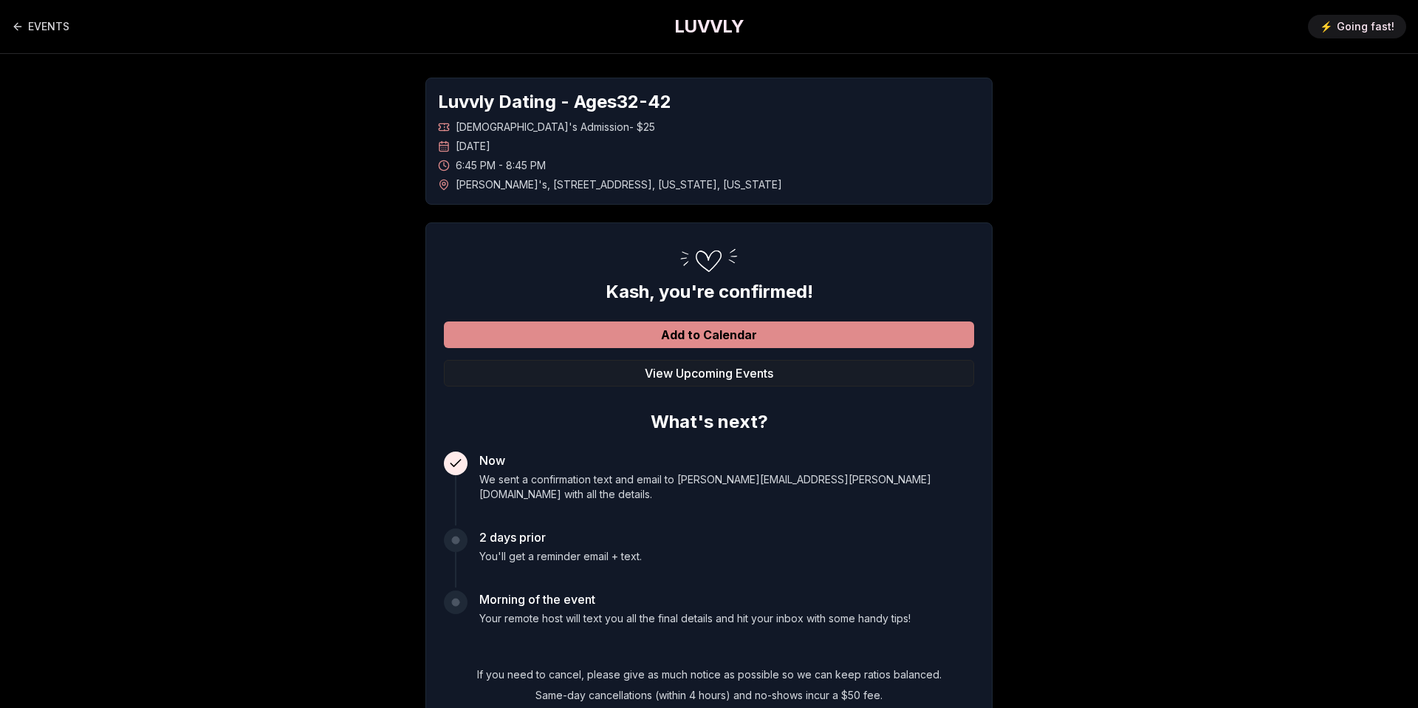
click at [817, 327] on button "Add to Calendar" at bounding box center [709, 334] width 530 height 27
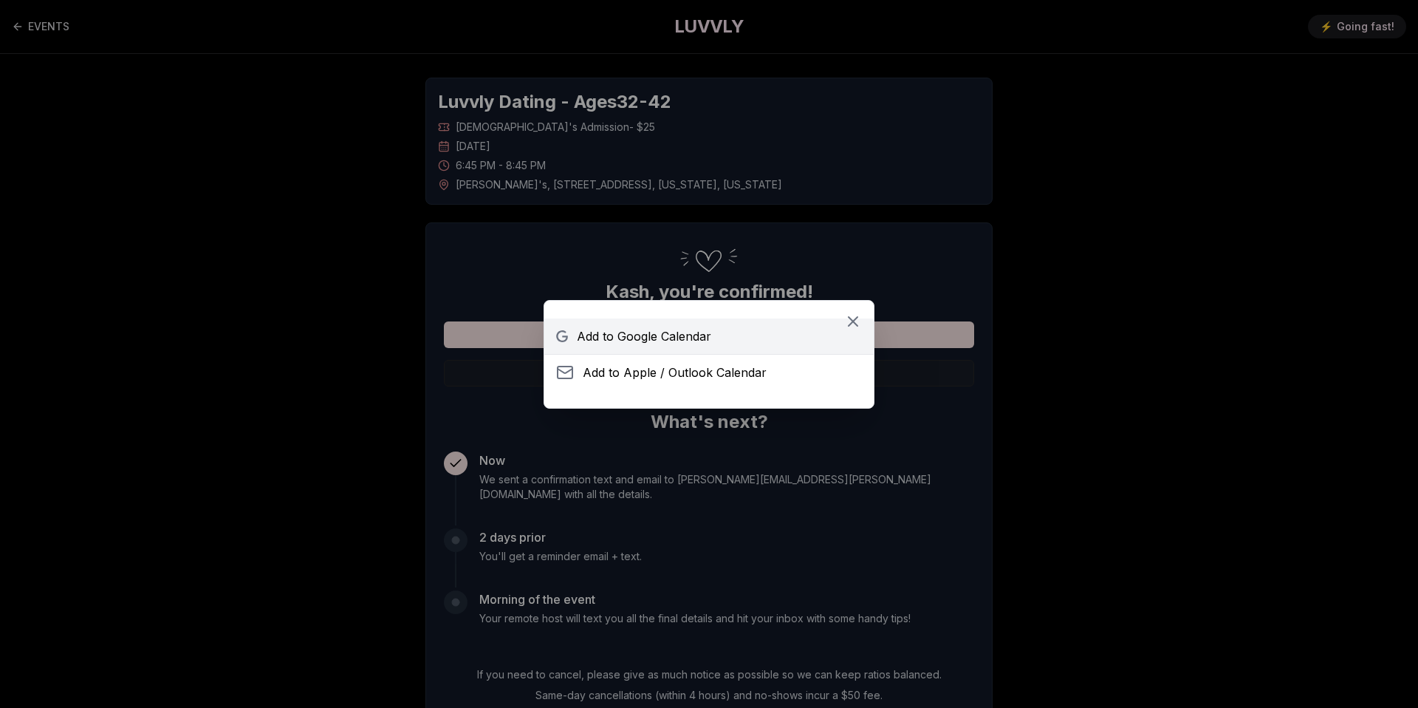
click at [732, 335] on link "Add to Google Calendar" at bounding box center [708, 335] width 329 height 35
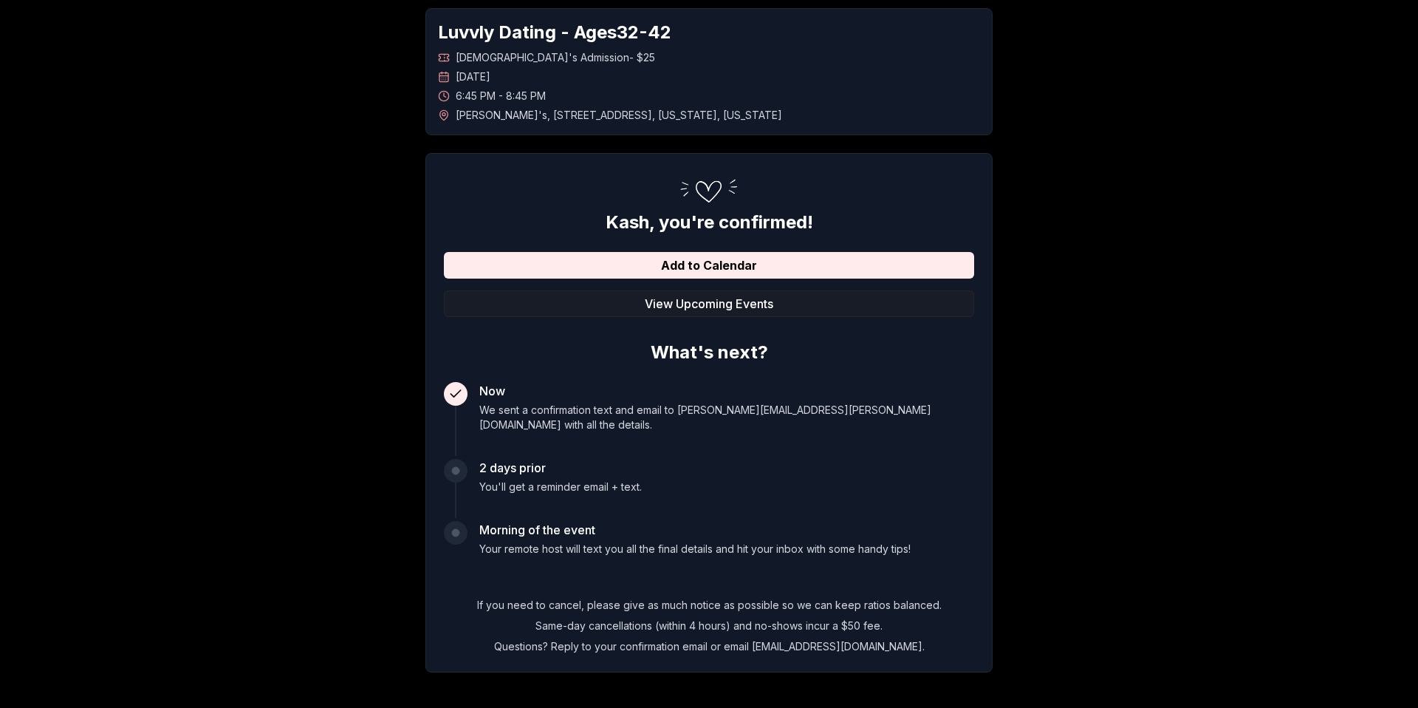
scroll to position [117, 0]
